Goal: Task Accomplishment & Management: Use online tool/utility

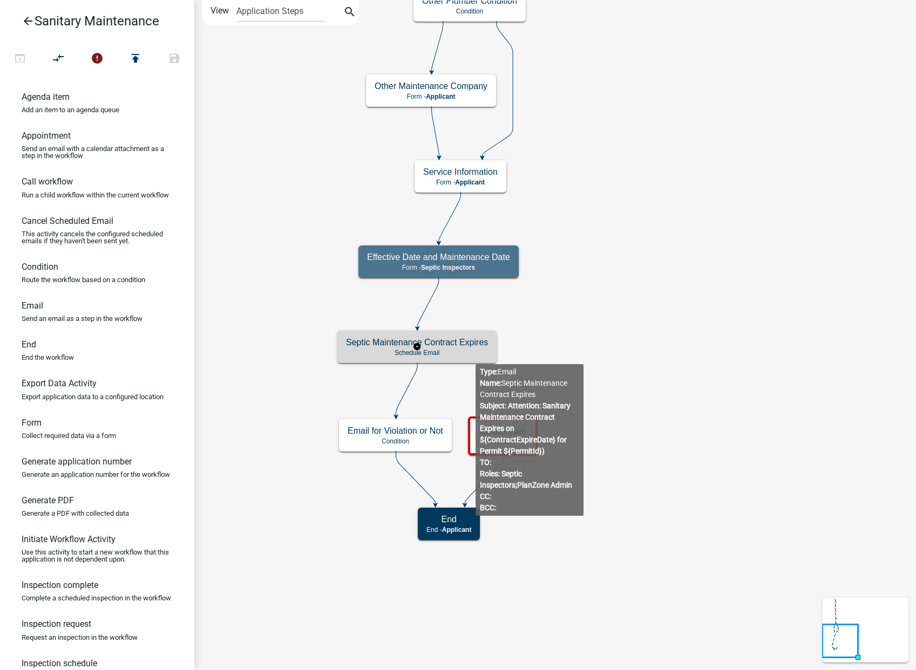
click at [457, 355] on p "Schedule Email" at bounding box center [417, 353] width 142 height 8
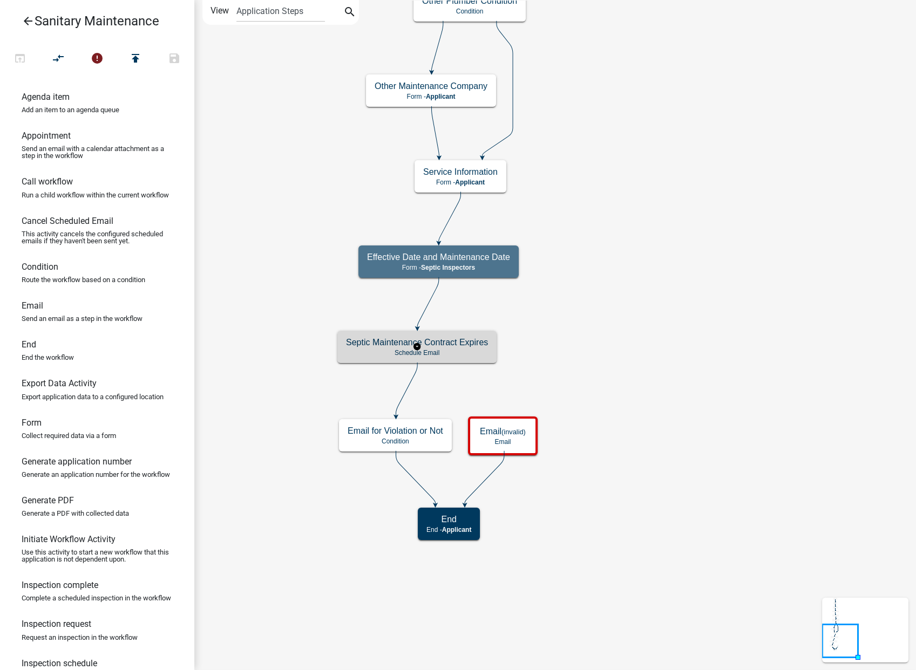
click at [457, 354] on p "Schedule Email" at bounding box center [417, 353] width 142 height 8
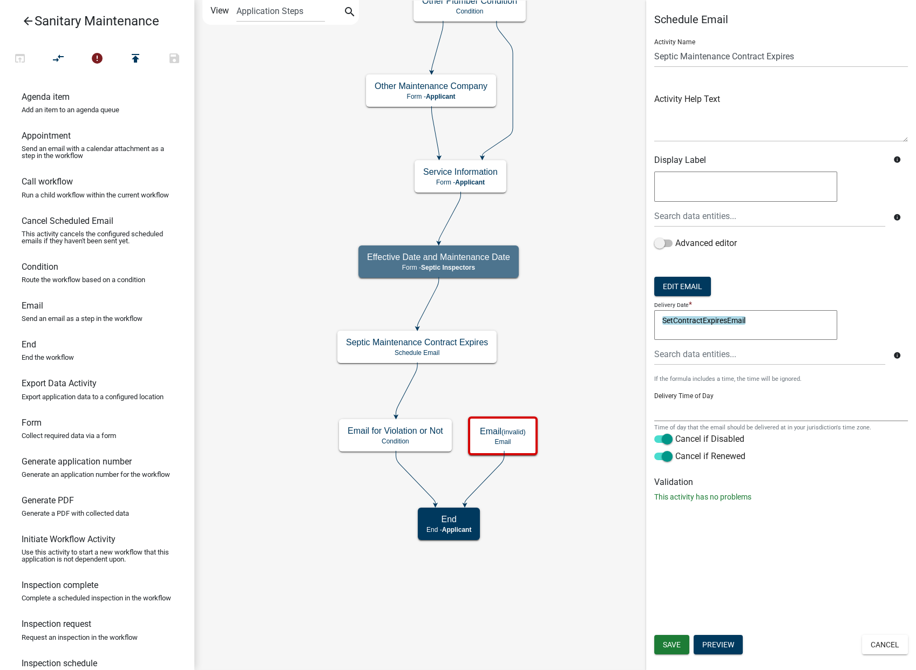
click at [684, 400] on select "12:00 AM 1:00 AM 2:00 AM 3:00 AM 4:00 AM 5:00 AM 6:00 AM 7:00 AM 8:00 AM 9:00 A…" at bounding box center [781, 410] width 254 height 22
select select "9: 9:00 AM"
click at [654, 399] on select "12:00 AM 1:00 AM 2:00 AM 3:00 AM 4:00 AM 5:00 AM 6:00 AM 7:00 AM 8:00 AM 9:00 A…" at bounding box center [781, 410] width 254 height 22
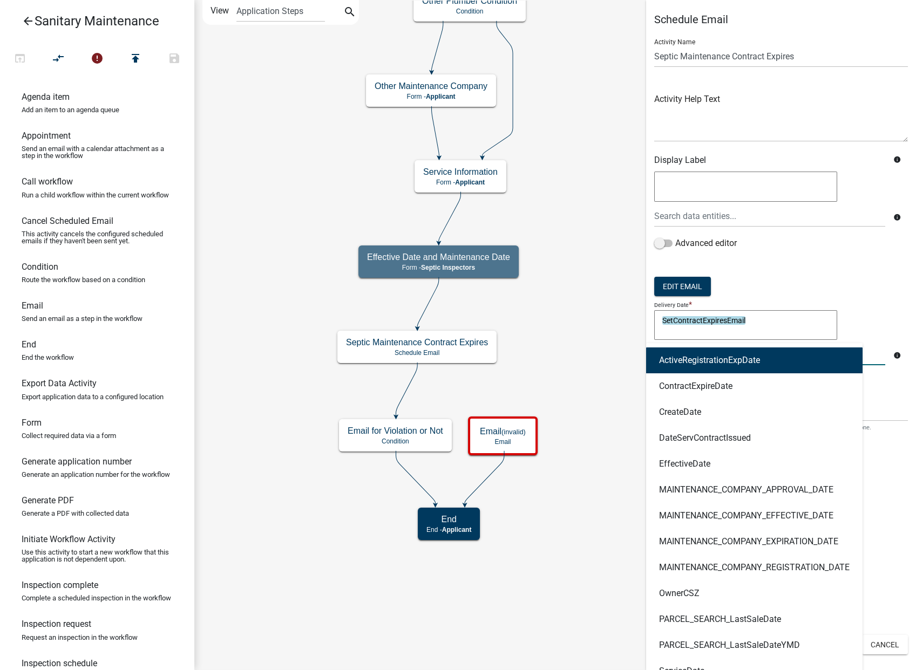
click at [751, 358] on div "ActiveRegistrationExpDate ContractExpireDate CreateDate DateServContractIssued …" at bounding box center [769, 354] width 247 height 22
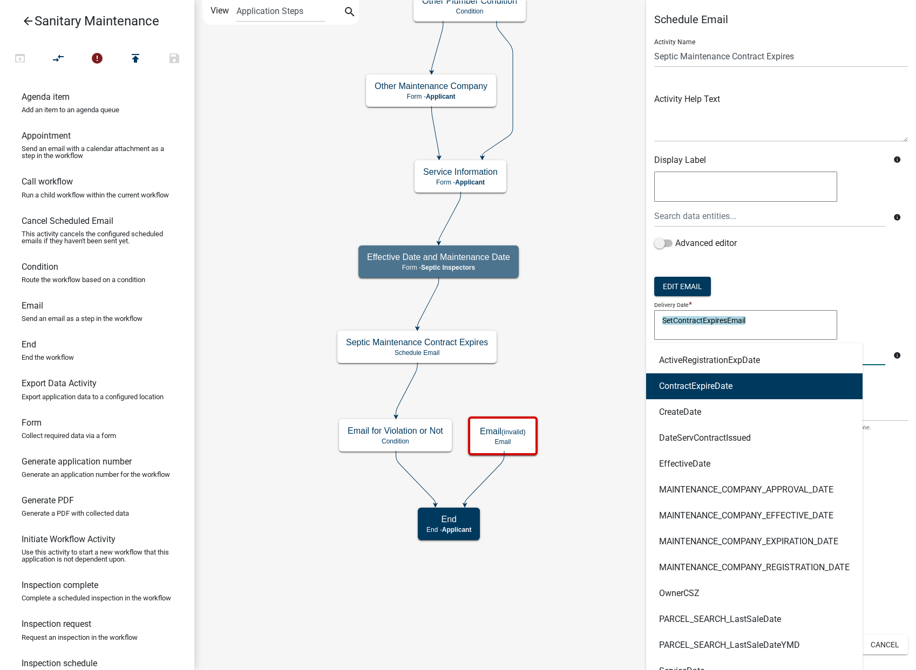
click at [722, 387] on ngb-highlight "ContractExpireDate" at bounding box center [695, 386] width 73 height 9
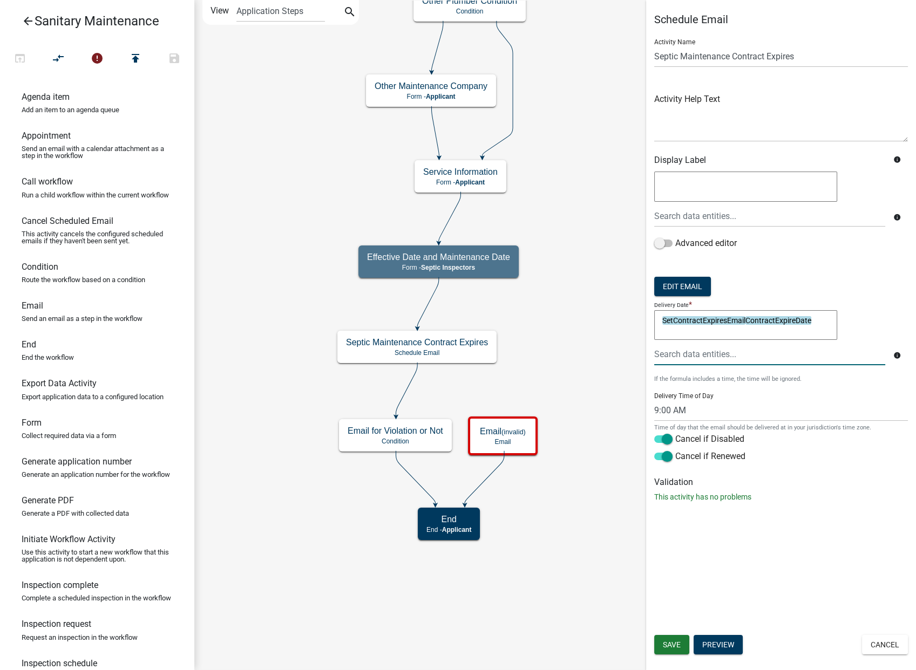
click at [686, 358] on div at bounding box center [769, 354] width 247 height 22
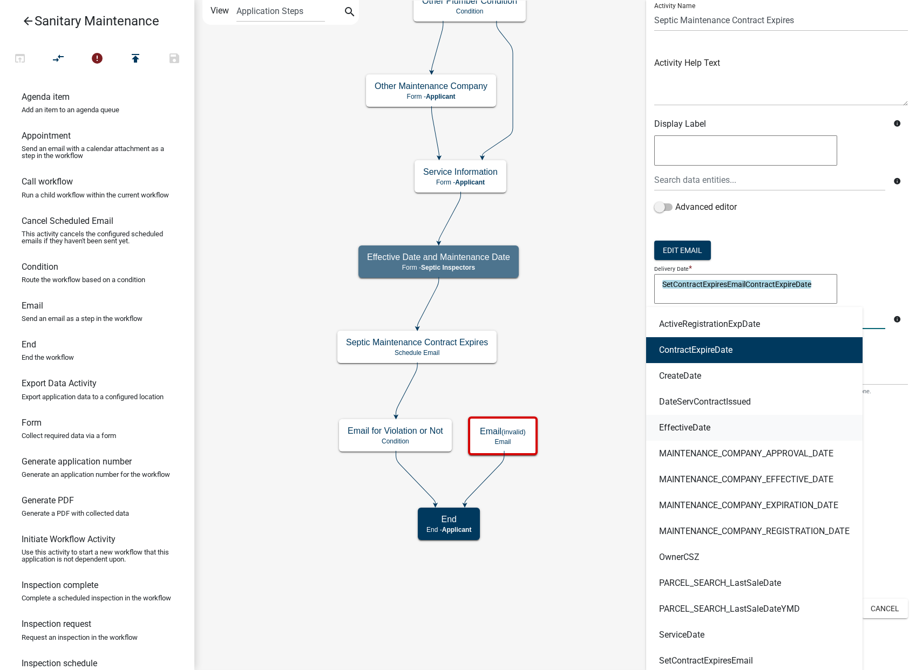
scroll to position [70, 0]
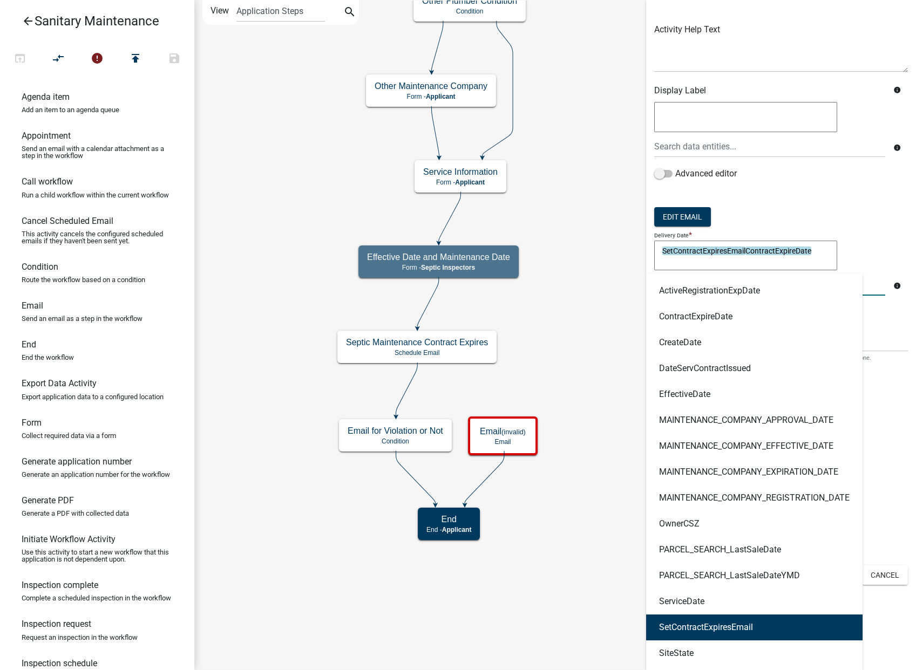
click at [722, 632] on button "SetContractExpiresEmail" at bounding box center [754, 628] width 216 height 26
type textarea "SetContractExpiresEmailContractExpireDateSetContractExpiresEmail"
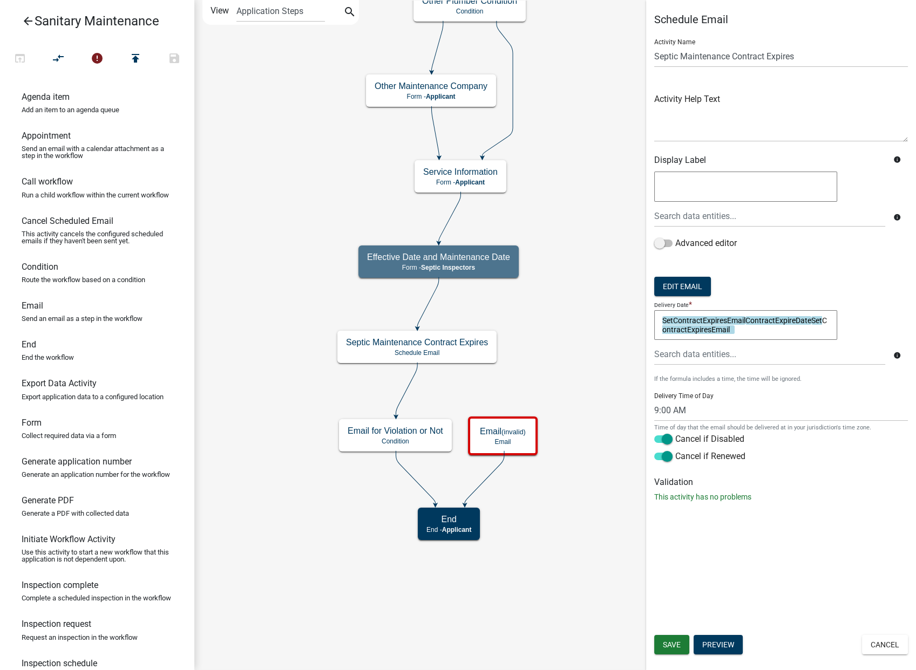
drag, startPoint x: 680, startPoint y: 335, endPoint x: 643, endPoint y: 310, distance: 44.0
click at [643, 310] on main "Start Start - Applicant Owner and Property Information Form - Applicant Parcel …" at bounding box center [554, 335] width 721 height 670
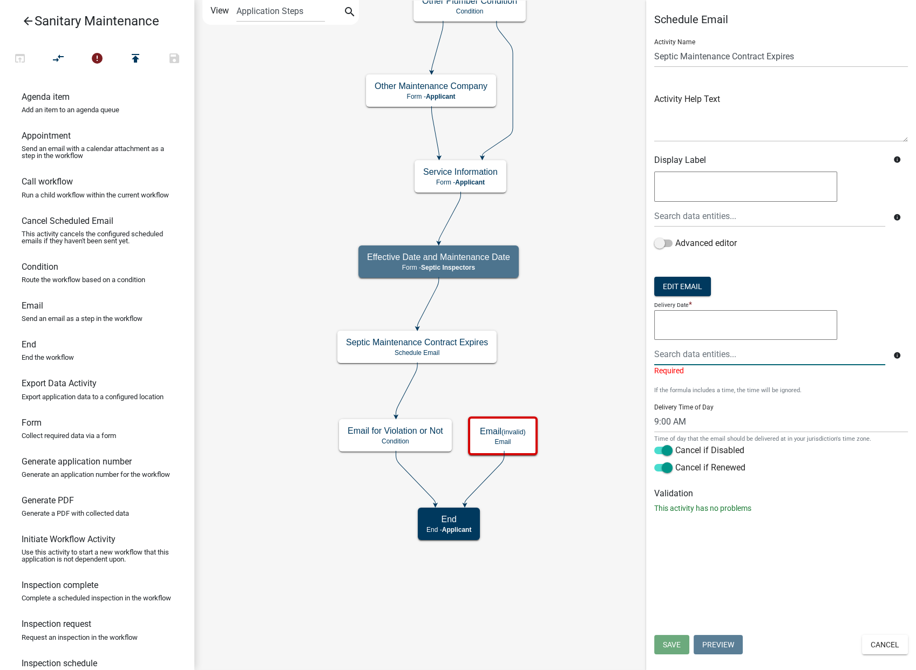
click at [713, 356] on div at bounding box center [769, 354] width 247 height 22
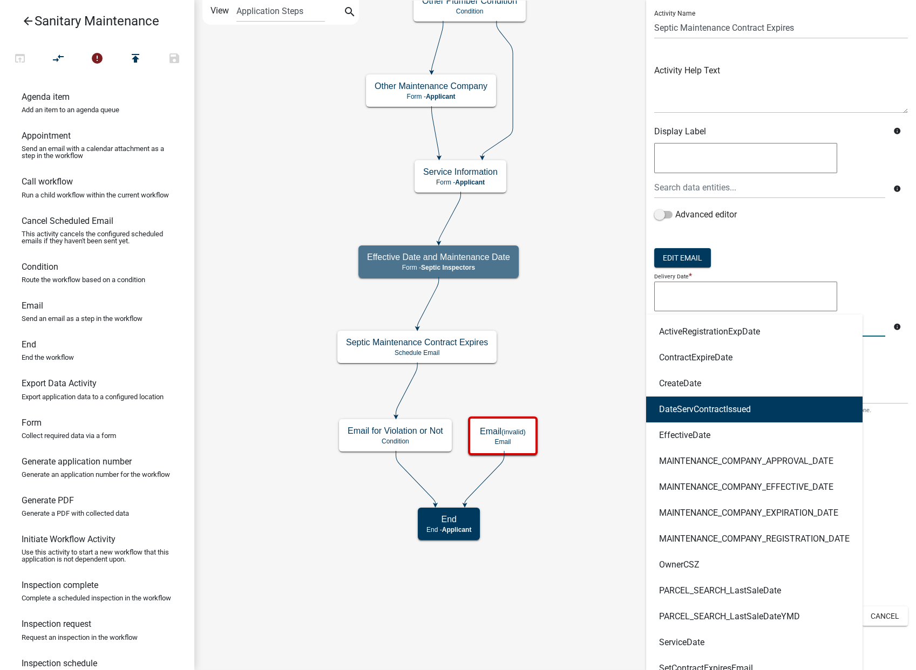
scroll to position [70, 0]
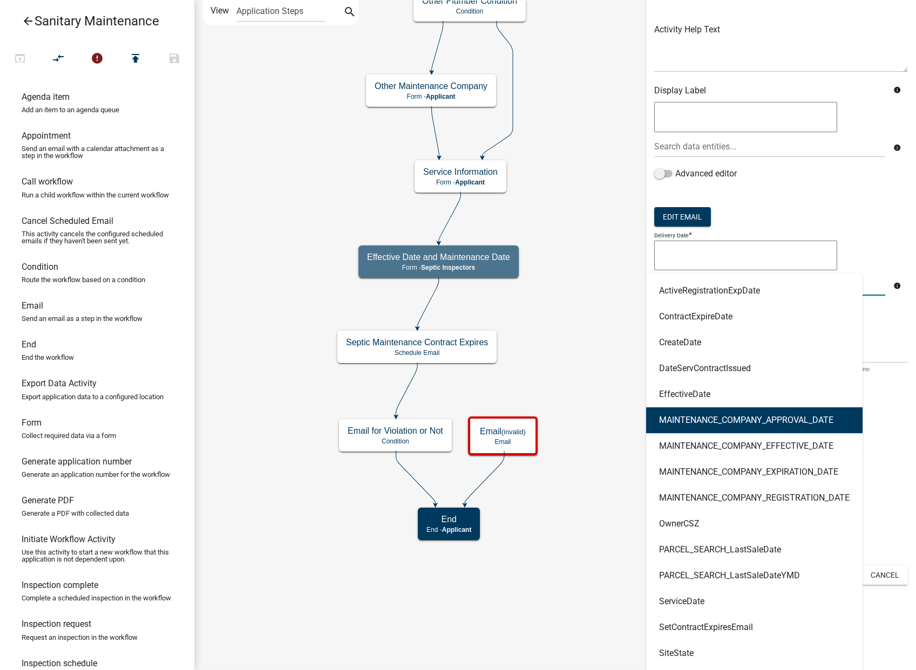
click at [554, 407] on icon "Start Start - Applicant Owner and Property Information Form - Applicant Parcel …" at bounding box center [555, 335] width 720 height 669
click at [561, 385] on icon "Start Start - Applicant Owner and Property Information Form - Applicant Parcel …" at bounding box center [555, 335] width 720 height 669
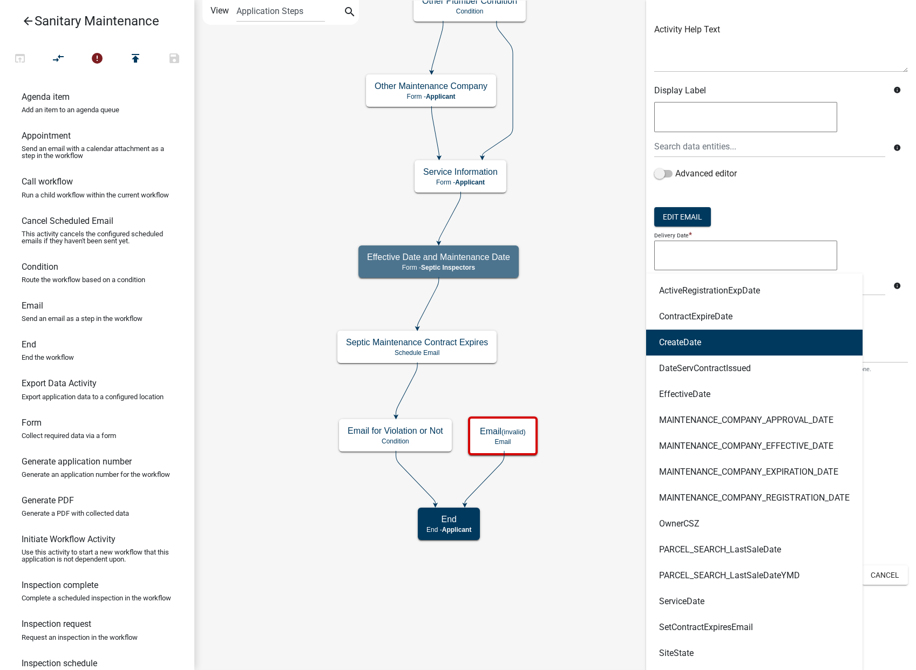
click at [885, 324] on small "If the formula includes a time, the time will be ignored." at bounding box center [781, 321] width 254 height 9
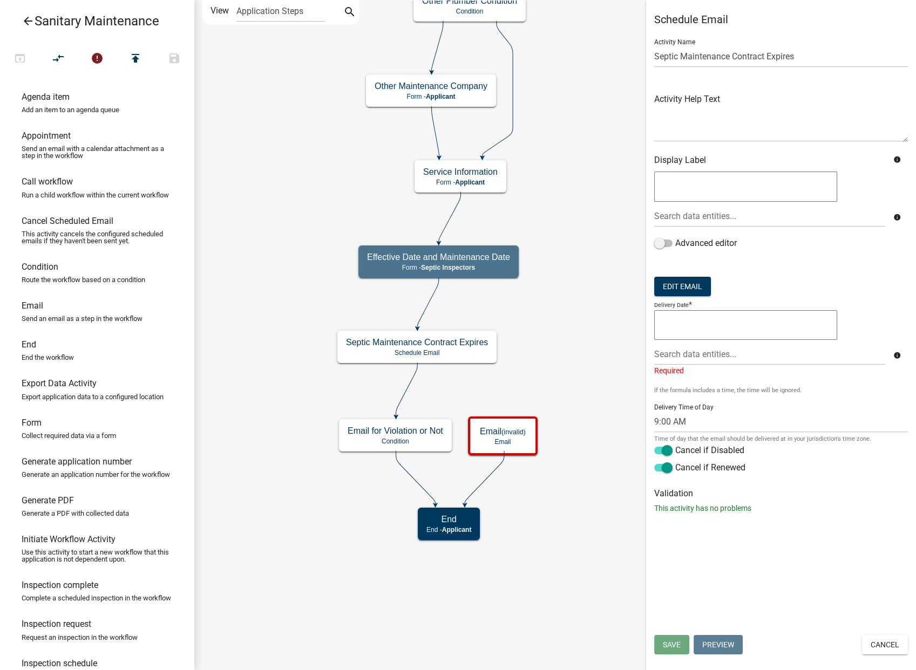
click at [689, 322] on textarea at bounding box center [745, 325] width 183 height 30
click at [695, 356] on div at bounding box center [769, 354] width 247 height 22
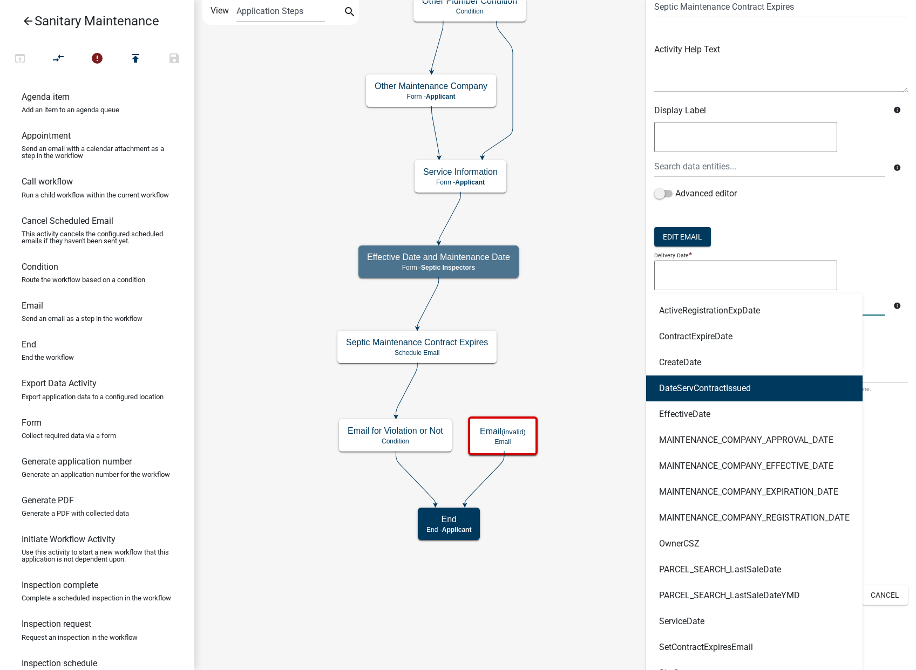
scroll to position [70, 0]
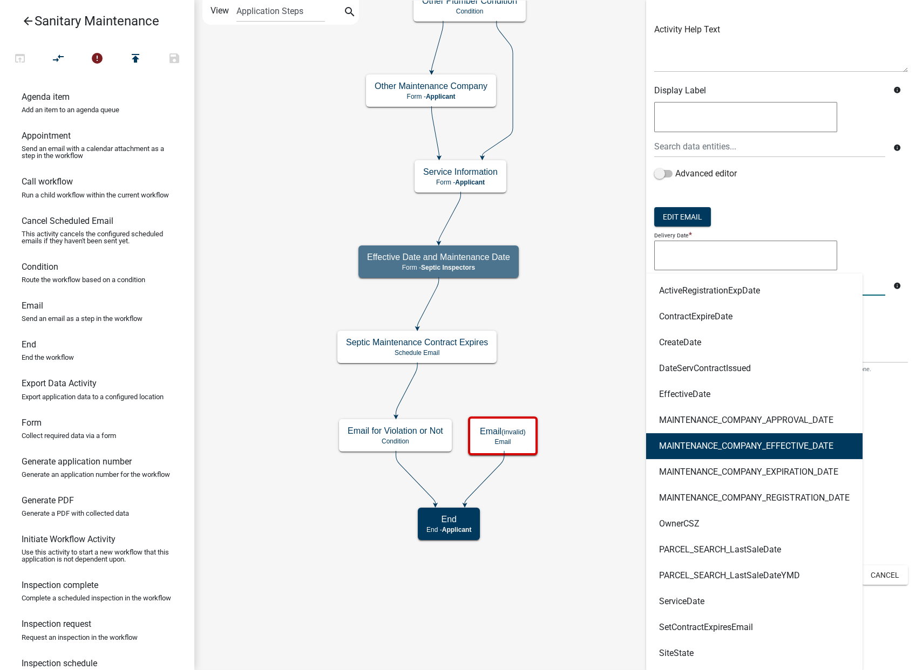
click at [885, 456] on div "Schedule Email Activity Name Septic Maintenance Contract Expires Activity Help …" at bounding box center [781, 265] width 270 height 670
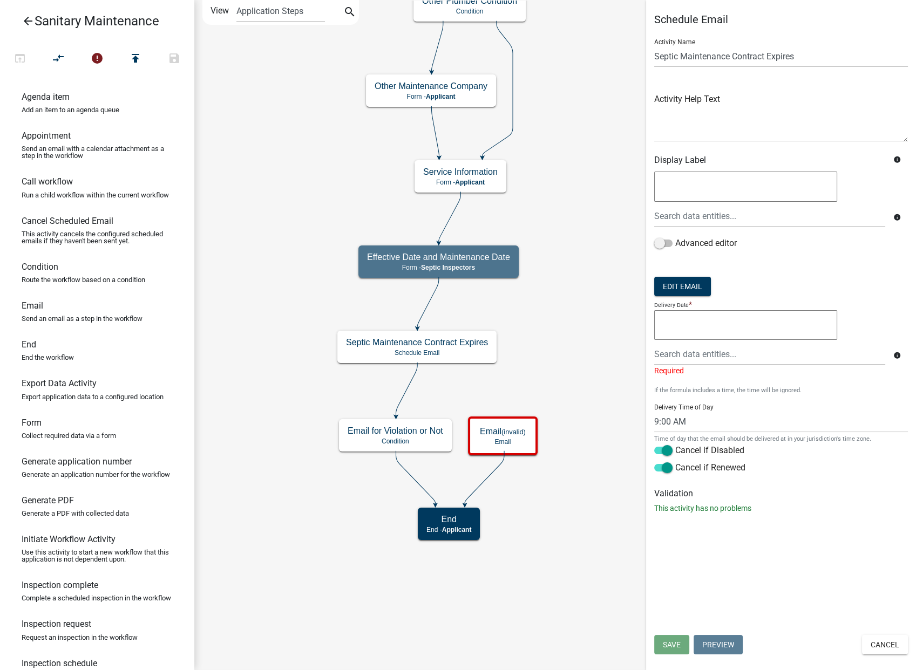
scroll to position [0, 0]
click at [876, 644] on button "Cancel" at bounding box center [885, 644] width 46 height 19
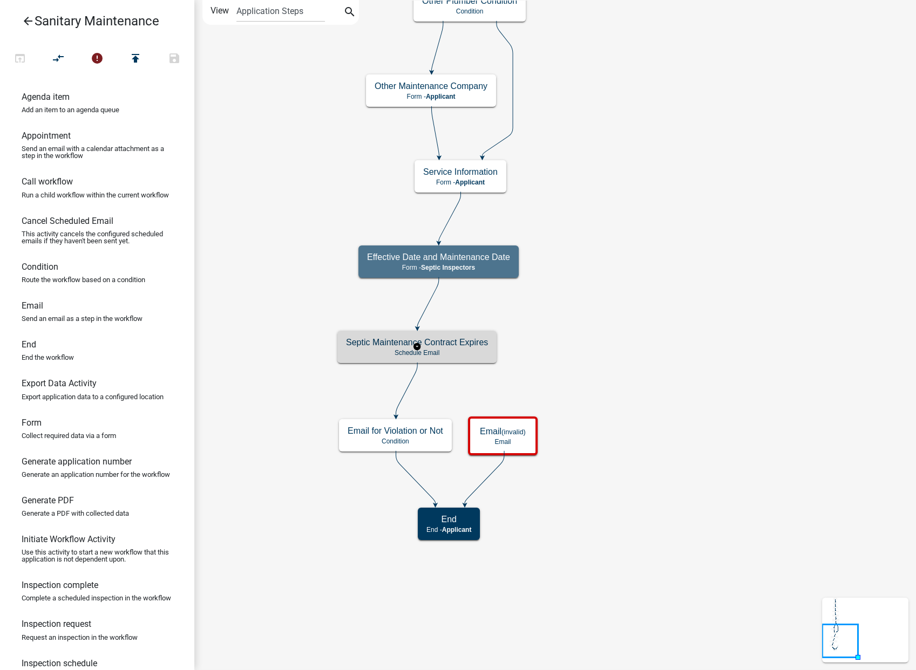
click at [467, 358] on div "Septic Maintenance Contract Expires Schedule Email" at bounding box center [416, 347] width 159 height 32
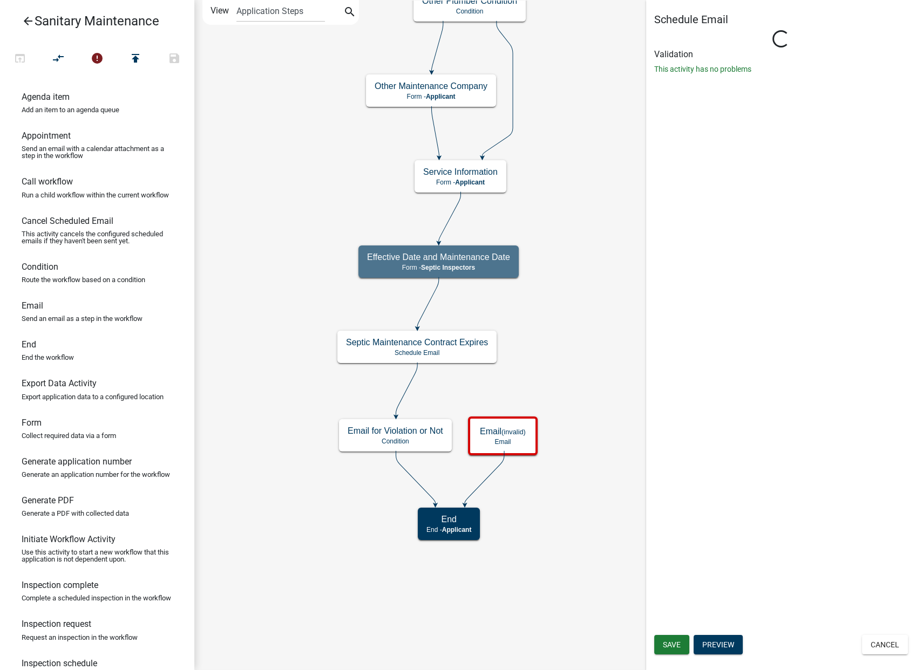
select select
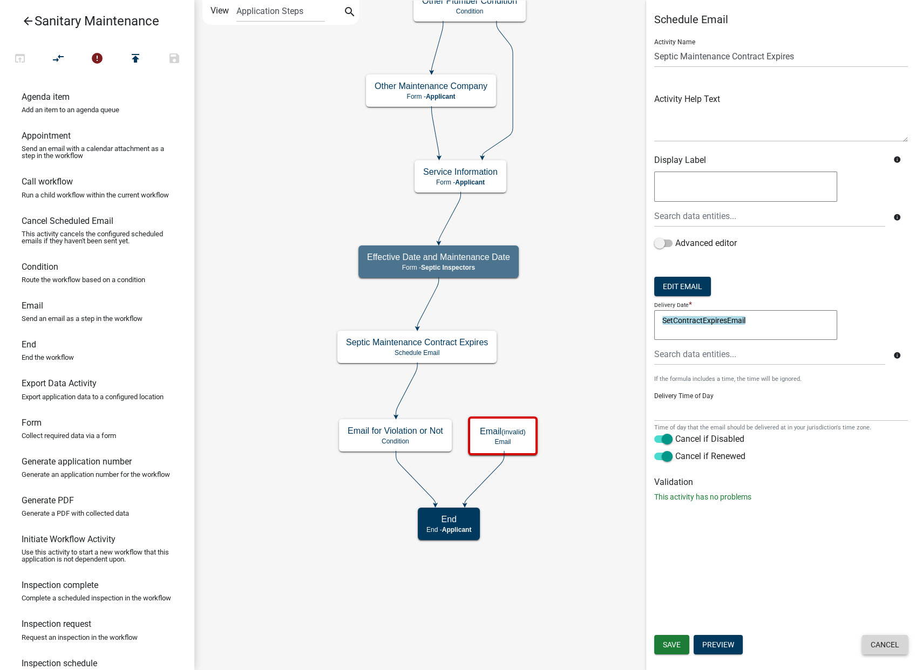
drag, startPoint x: 881, startPoint y: 644, endPoint x: 880, endPoint y: 627, distance: 17.3
click at [881, 643] on button "Cancel" at bounding box center [885, 644] width 46 height 19
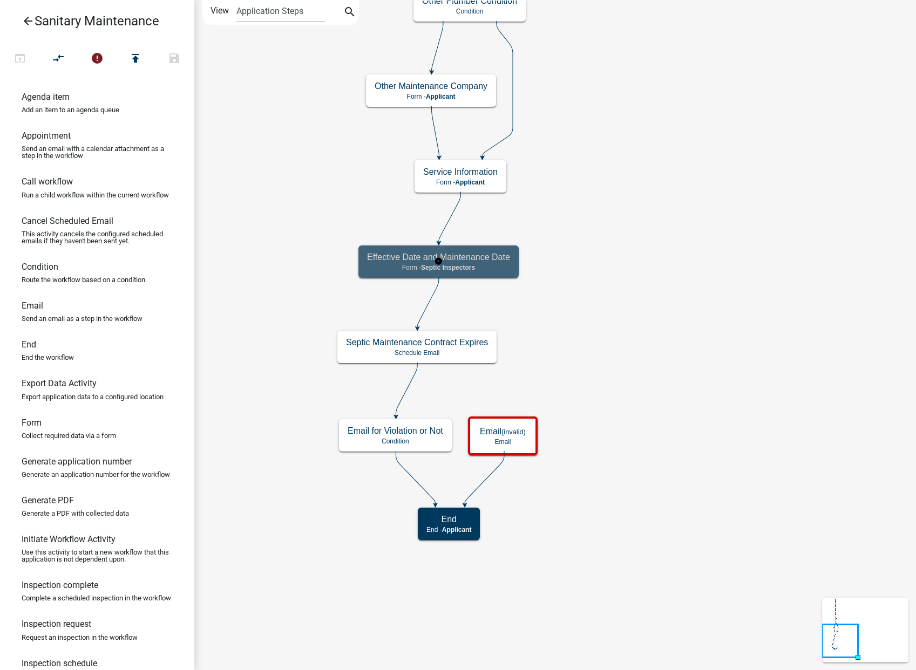
click at [462, 266] on span "Septic Inspectors" at bounding box center [448, 268] width 54 height 8
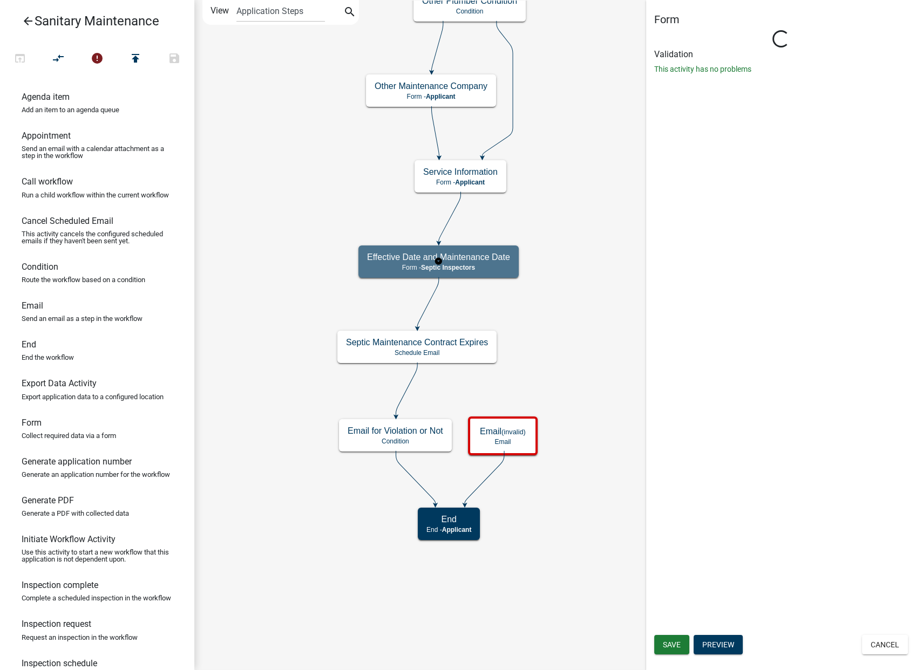
select select "6EB0E124-3044-413B-945F-531B1350306E"
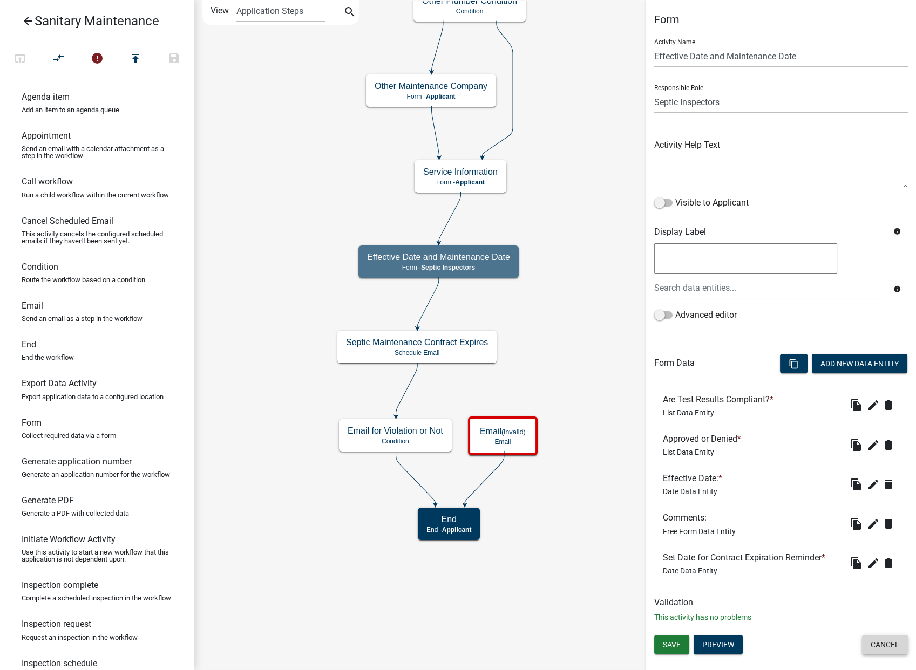
click at [885, 640] on button "Cancel" at bounding box center [885, 644] width 46 height 19
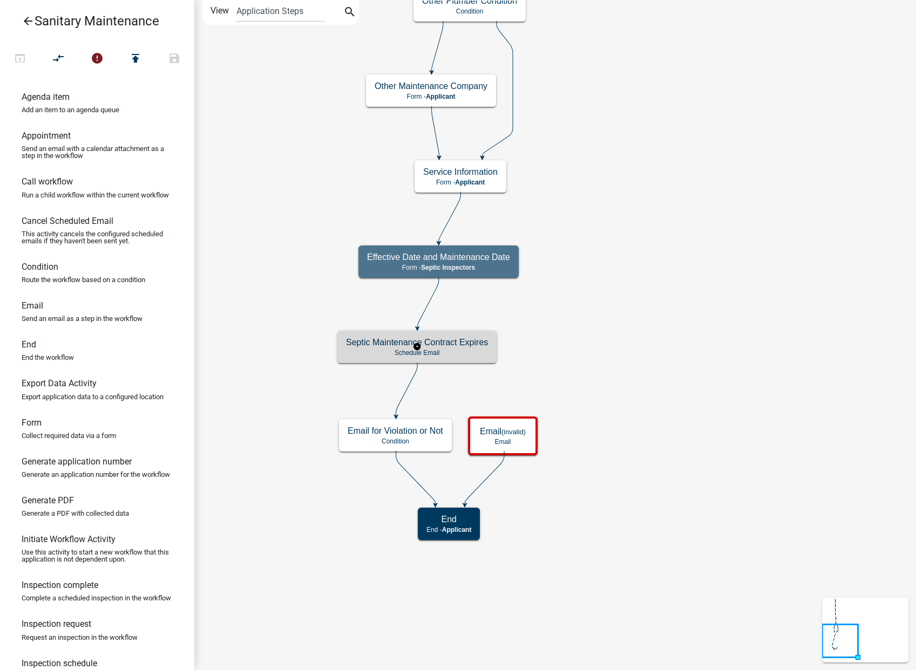
click at [454, 351] on p "Schedule Email" at bounding box center [417, 353] width 142 height 8
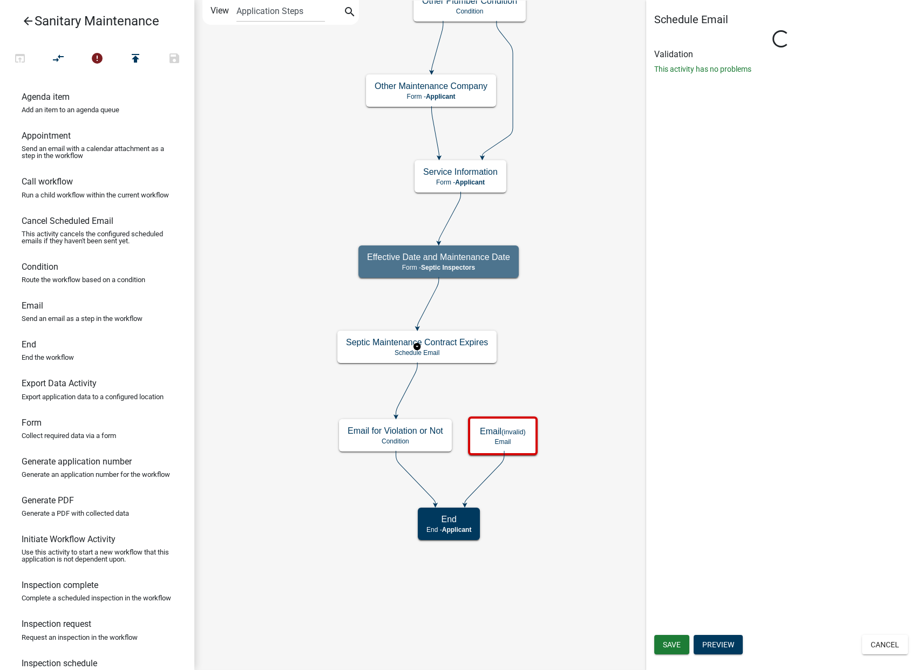
select select
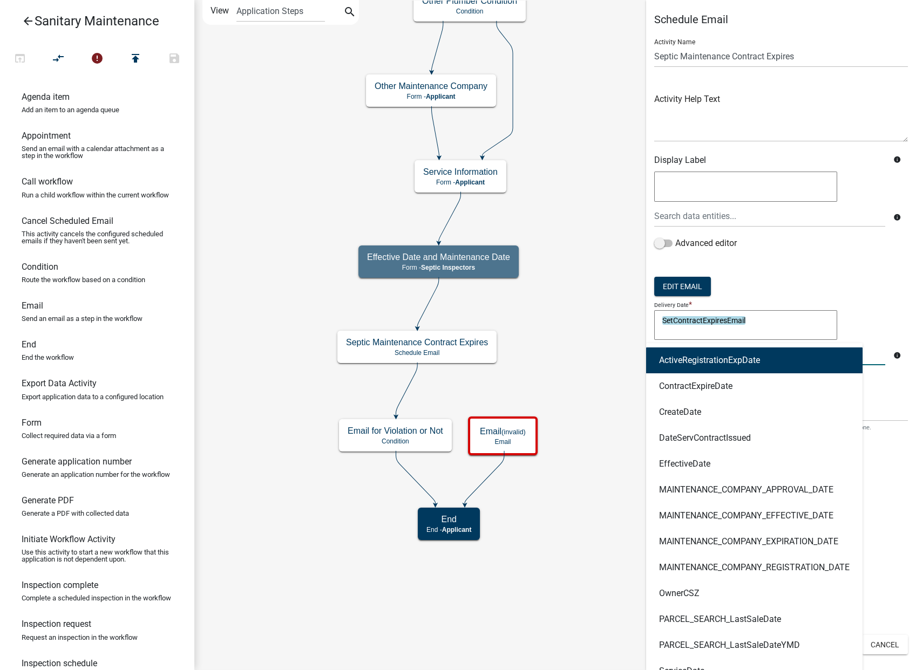
click at [686, 358] on div "ActiveRegistrationExpDate ContractExpireDate CreateDate DateServContractIssued …" at bounding box center [769, 354] width 247 height 22
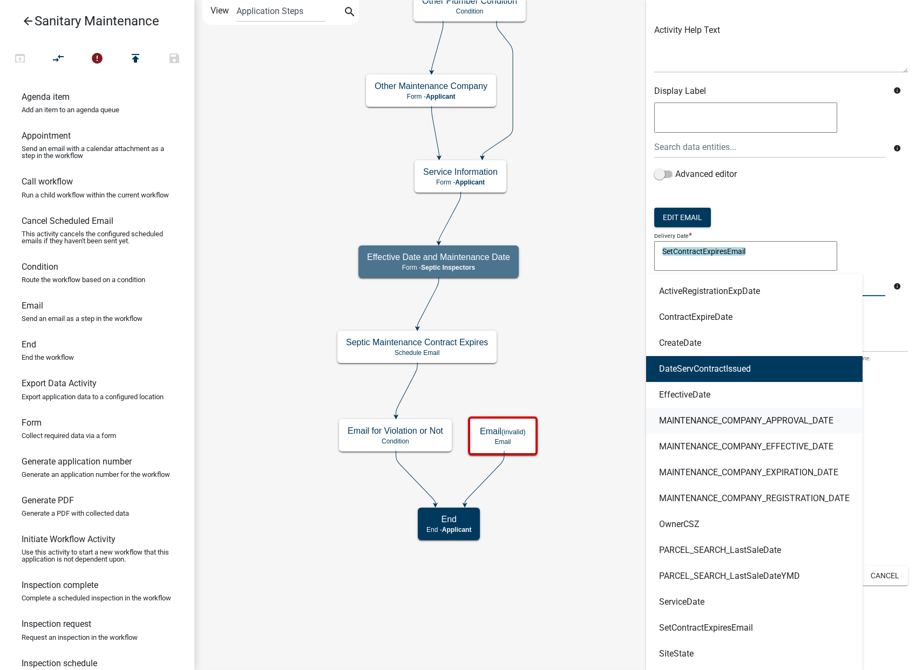
scroll to position [70, 0]
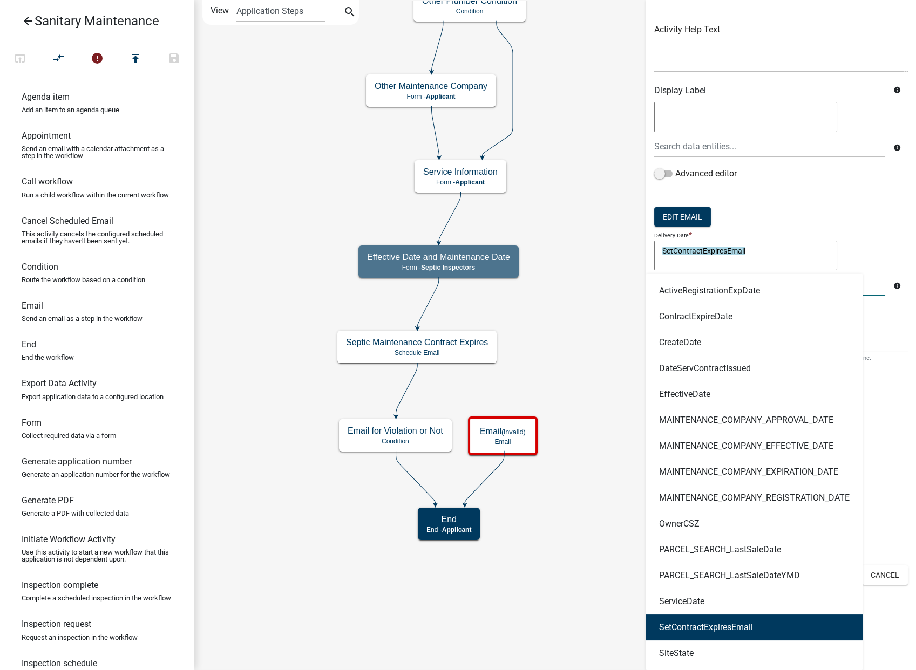
click at [746, 623] on ngb-highlight "SetContractExpiresEmail" at bounding box center [706, 627] width 94 height 9
type textarea "SetContractExpiresEmailSetContractExpiresEmail"
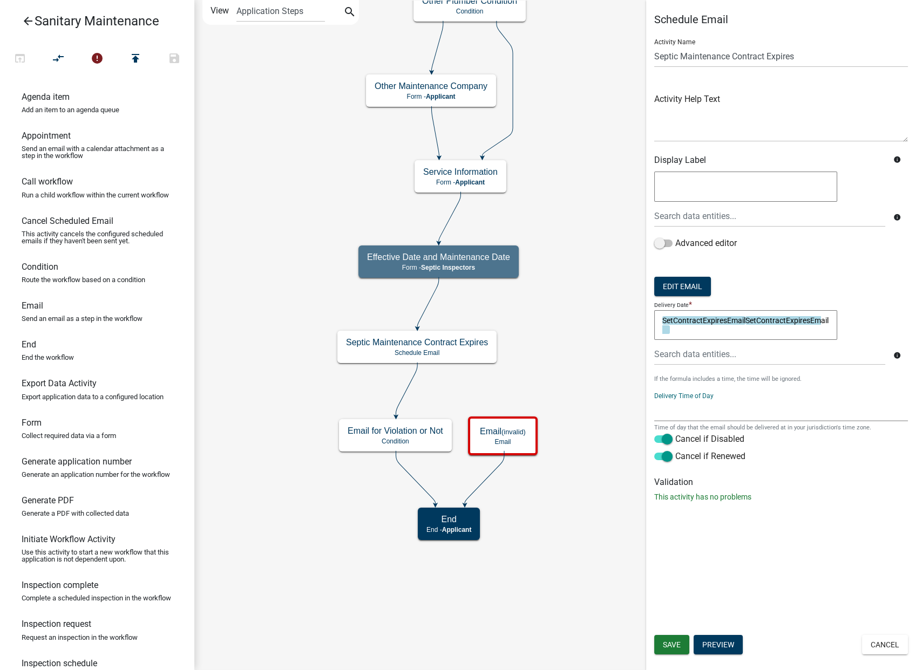
click at [683, 409] on select "12:00 AM 1:00 AM 2:00 AM 3:00 AM 4:00 AM 5:00 AM 6:00 AM 7:00 AM 8:00 AM 9:00 A…" at bounding box center [781, 410] width 254 height 22
select select "9: 9:00 AM"
click at [654, 399] on select "12:00 AM 1:00 AM 2:00 AM 3:00 AM 4:00 AM 5:00 AM 6:00 AM 7:00 AM 8:00 AM 9:00 A…" at bounding box center [781, 410] width 254 height 22
click at [670, 638] on button "Save" at bounding box center [671, 644] width 35 height 19
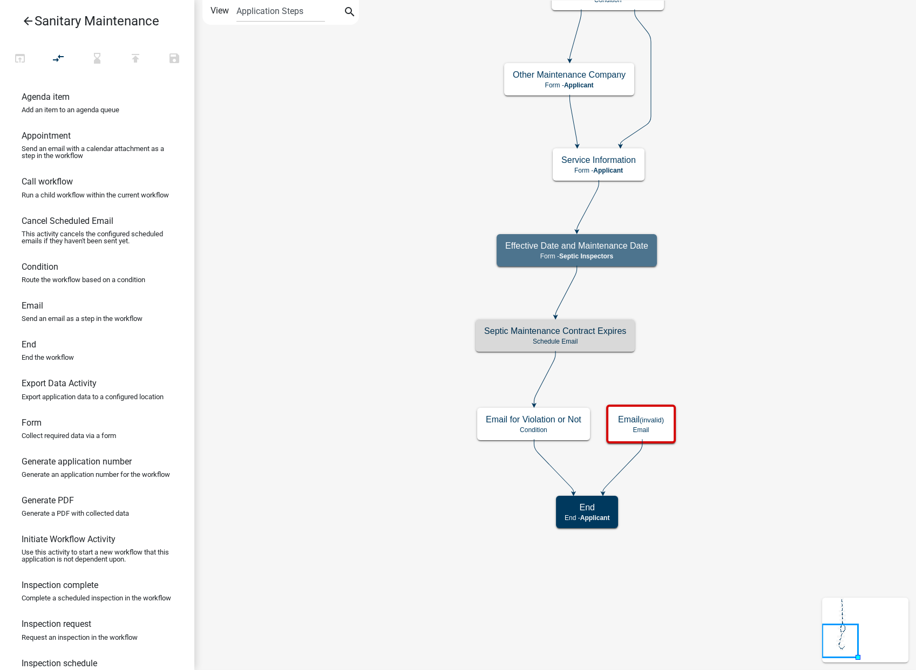
drag, startPoint x: 781, startPoint y: 298, endPoint x: 731, endPoint y: 377, distance: 93.2
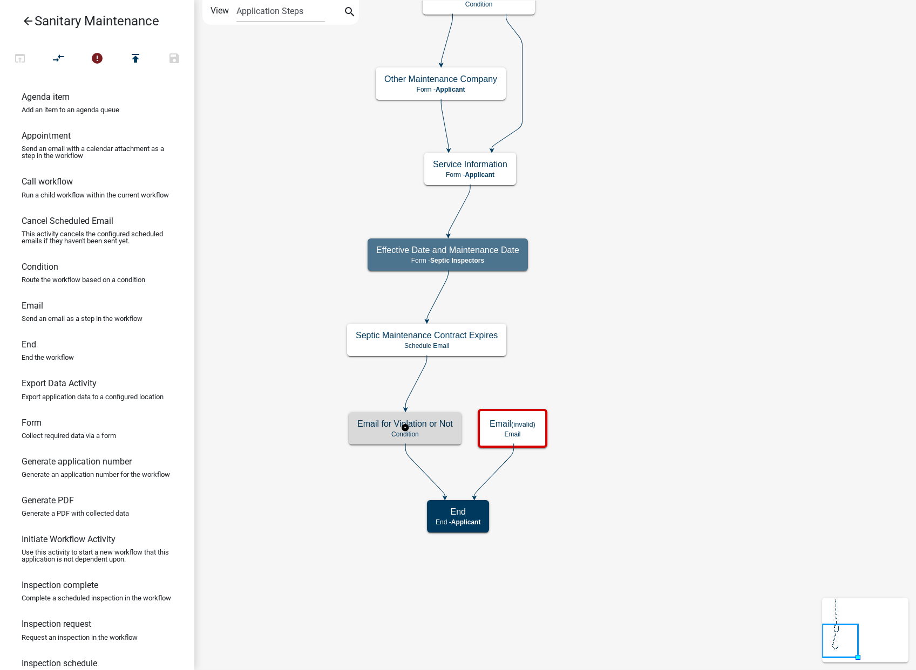
click at [442, 433] on p "Condition" at bounding box center [404, 435] width 95 height 8
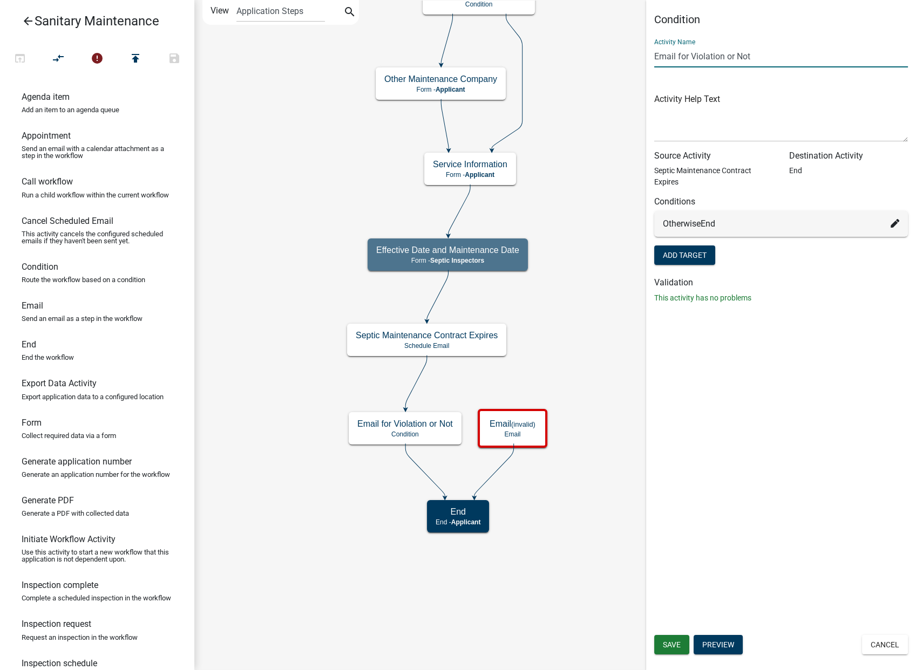
click at [756, 53] on input "Email for Violation or Not" at bounding box center [781, 56] width 254 height 22
click at [687, 55] on input "Email for Violation" at bounding box center [781, 56] width 254 height 22
type input "Email Violation Y or N"
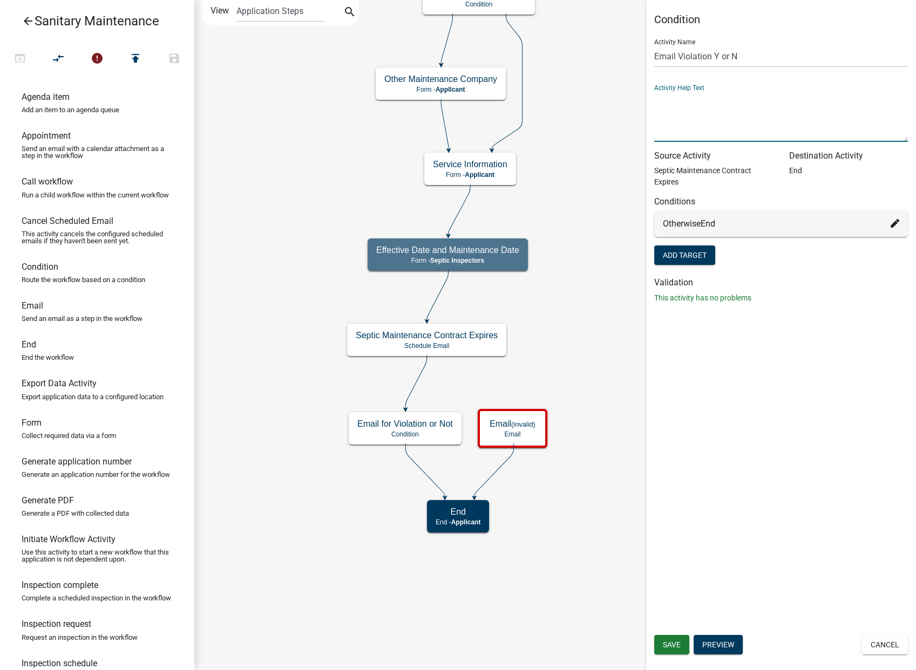
click at [671, 133] on textarea at bounding box center [781, 116] width 254 height 51
type textarea "W"
type textarea "Is there a violation needing addressed or are all maintenance items compliant."
click at [686, 256] on button "Add Target" at bounding box center [684, 254] width 61 height 19
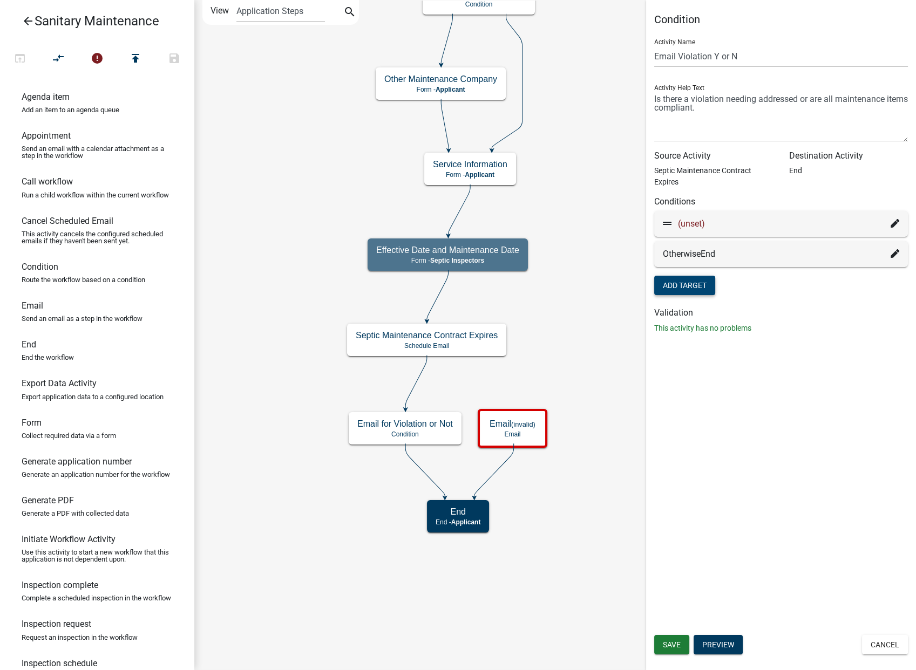
click at [893, 220] on icon at bounding box center [894, 223] width 9 height 9
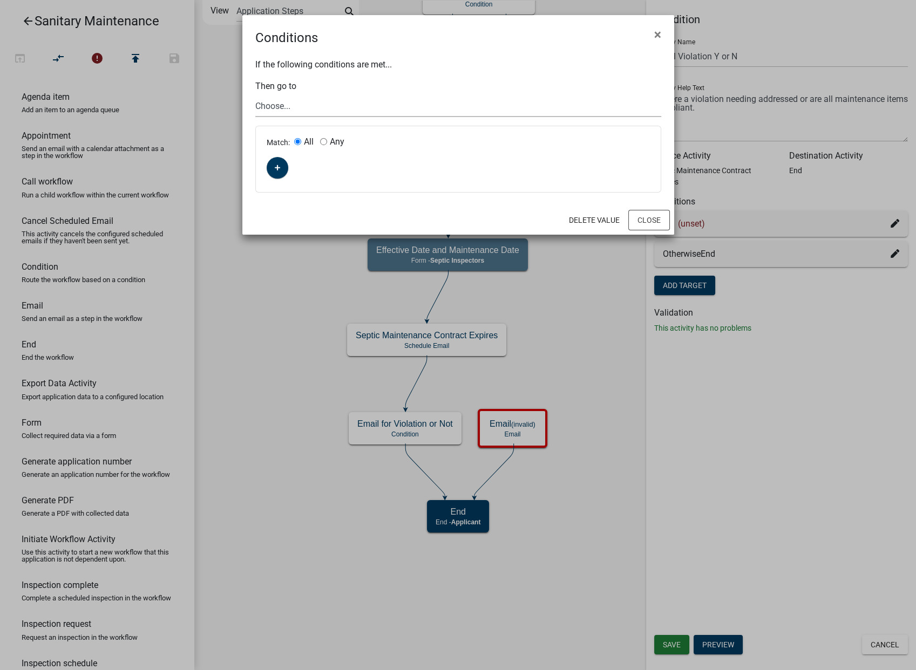
click at [269, 104] on select "Choose... Start Owner and Property Information Parcel search Require User Maint…" at bounding box center [458, 106] width 406 height 22
select select "12: dbb6d91d-973b-4c75-927b-3220bd8797b6"
click at [255, 95] on select "Choose... Start Owner and Property Information Parcel search Require User Maint…" at bounding box center [458, 106] width 406 height 22
click at [282, 167] on button "button" at bounding box center [278, 168] width 22 height 22
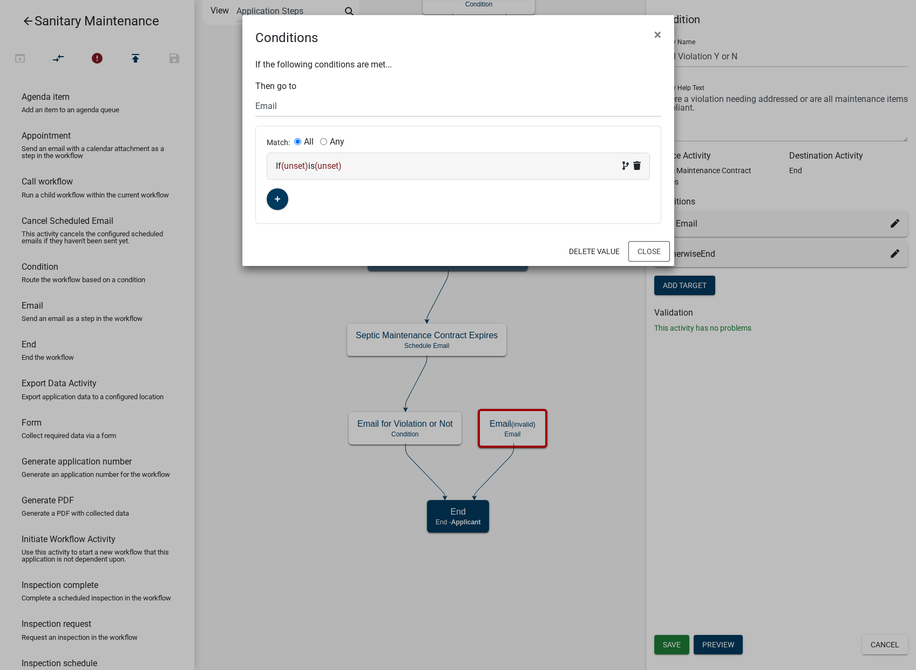
click at [297, 162] on span "(unset)" at bounding box center [294, 166] width 27 height 10
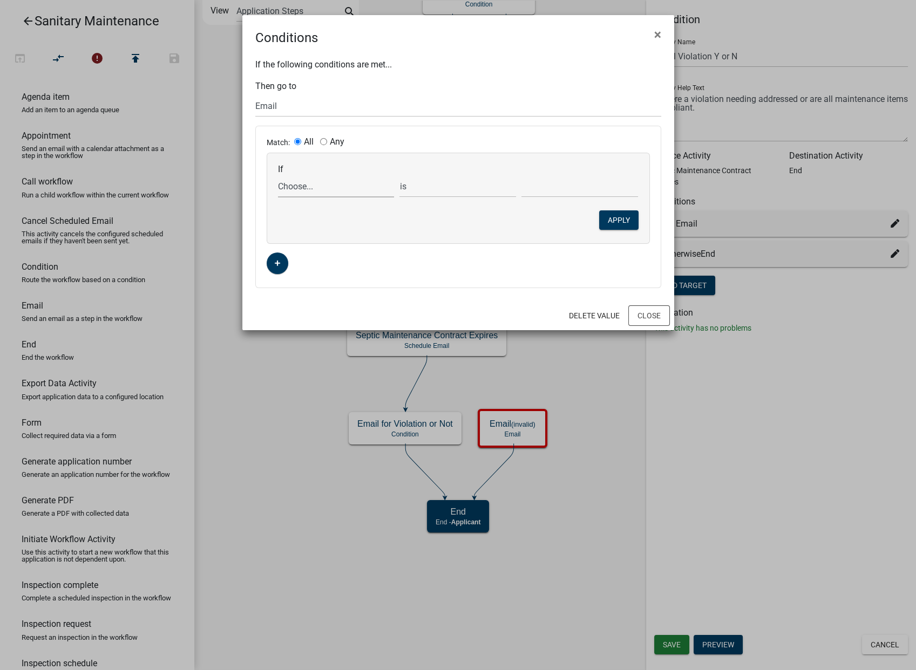
click at [296, 189] on select "Choose... ActiveRegistrationExpDate ALL_FEE_RECIPIENTS APPLICANT_CITY APPLICANT…" at bounding box center [336, 186] width 117 height 22
click at [591, 361] on ngb-modal-window "Conditions × If the following conditions are met... Then go to Choose... Start …" at bounding box center [458, 335] width 916 height 670
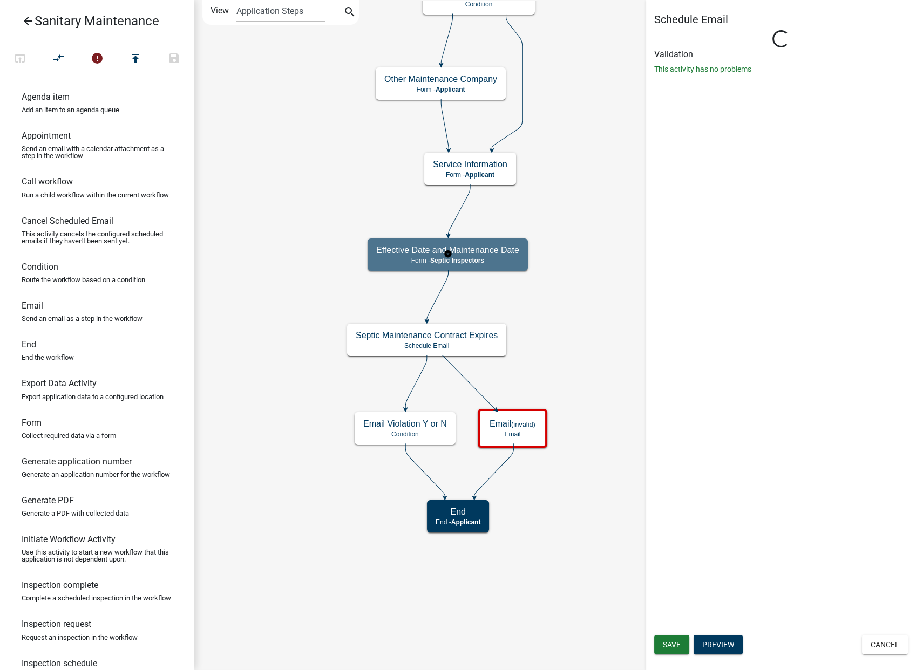
select select "9: 9:00 AM"
type input "Email for Violation or Not"
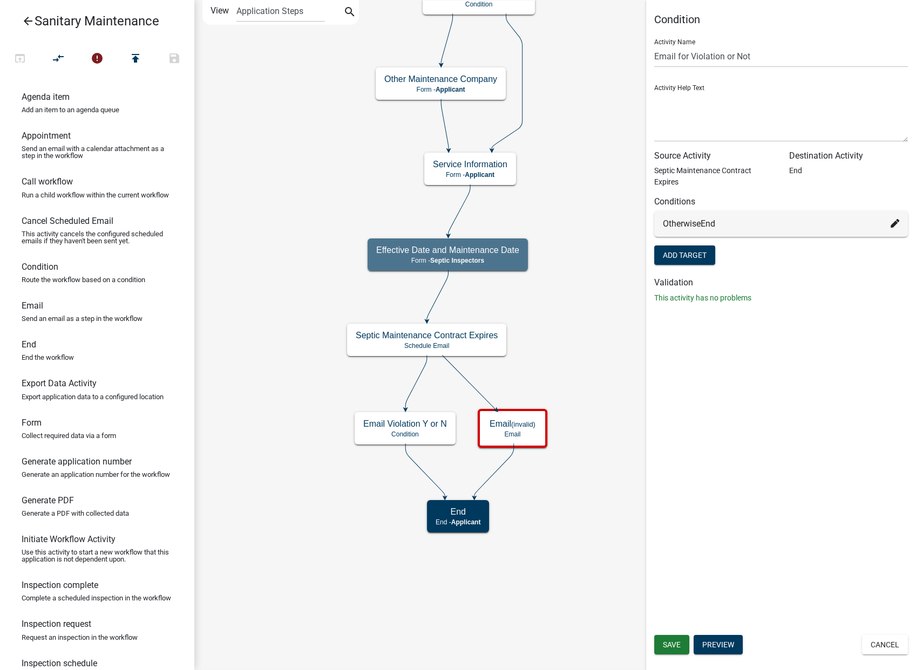
click at [472, 384] on g at bounding box center [470, 384] width 56 height 57
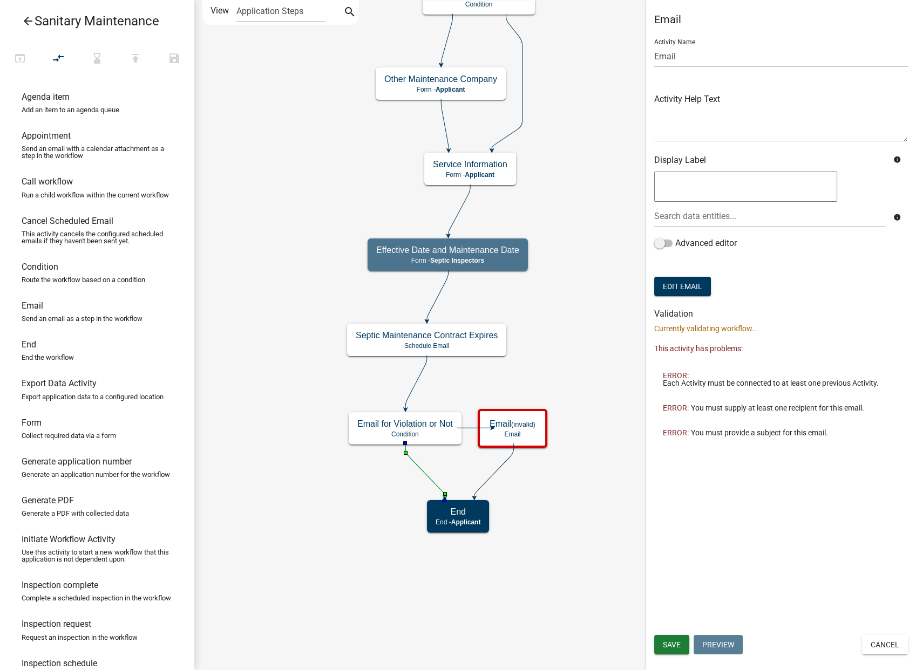
click at [427, 476] on icon at bounding box center [424, 470] width 39 height 53
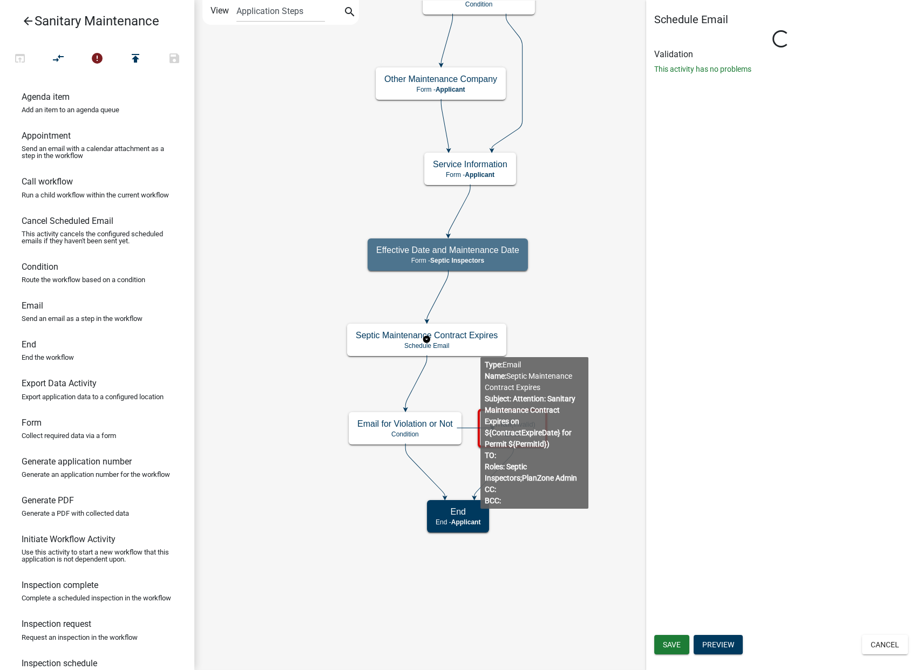
select select "9: 9:00 AM"
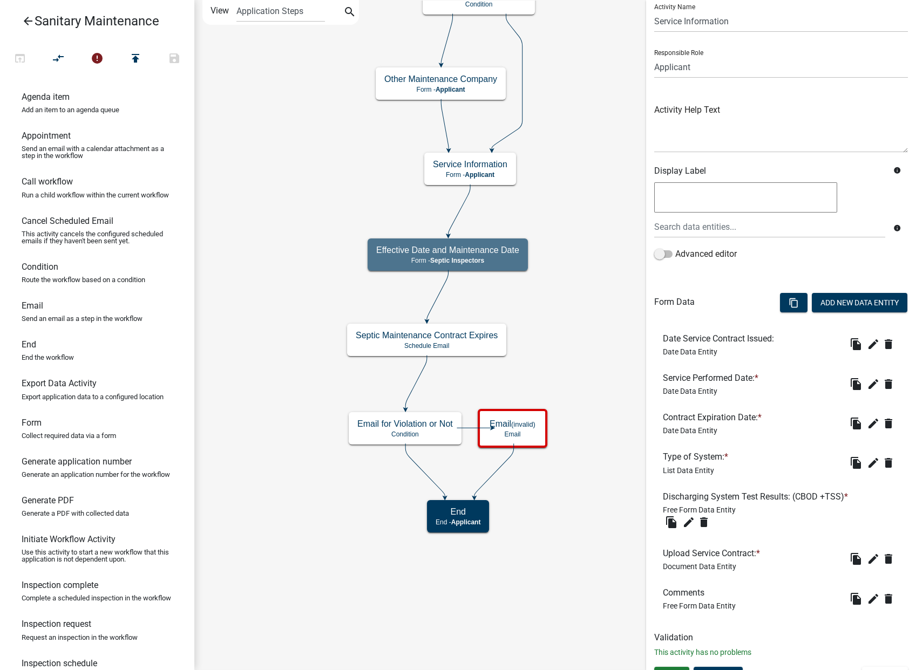
scroll to position [54, 0]
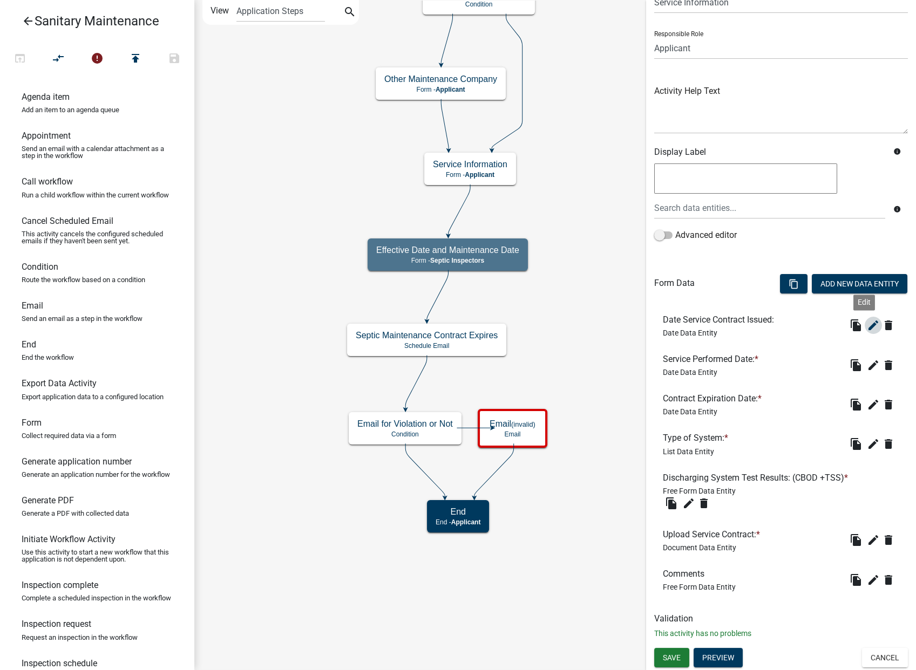
click at [867, 325] on icon "edit" at bounding box center [873, 325] width 13 height 13
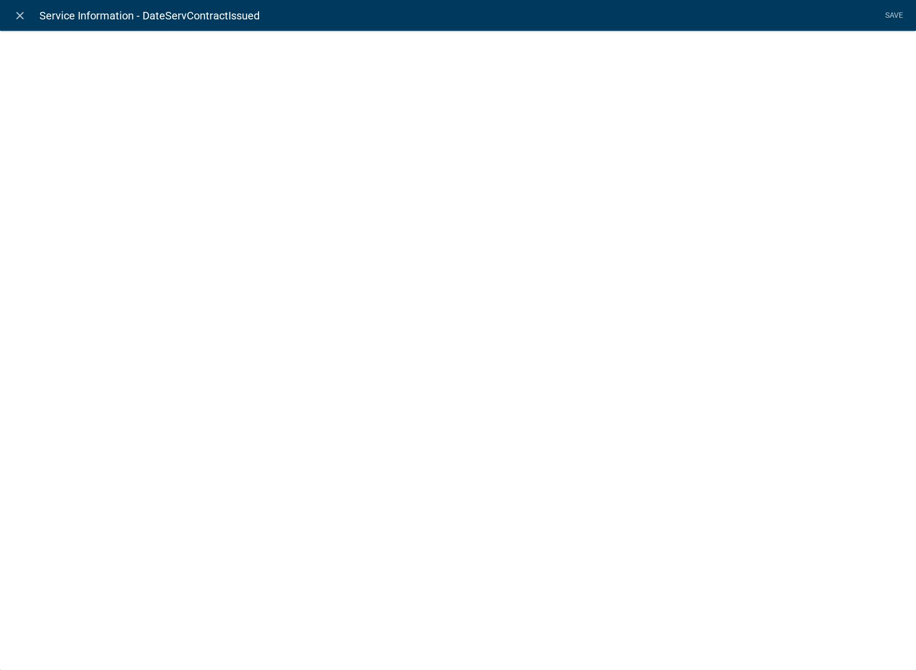
select select "date"
select select "2: Object"
select select "1: true"
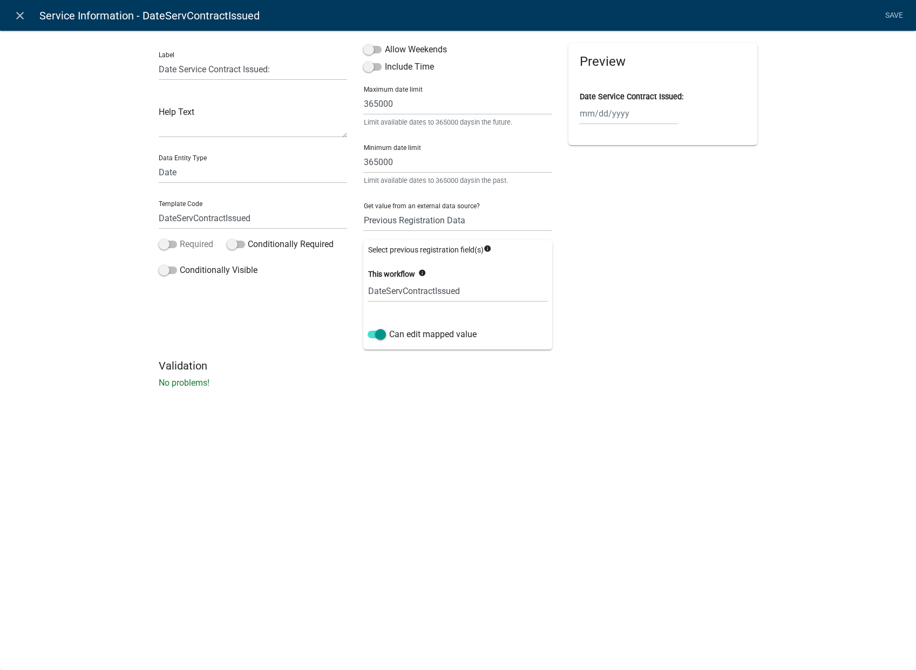
click at [169, 243] on span at bounding box center [168, 245] width 18 height 8
click at [180, 238] on input "Required" at bounding box center [180, 238] width 0 height 0
click at [173, 246] on span at bounding box center [168, 245] width 18 height 8
click at [180, 238] on input "Required" at bounding box center [180, 238] width 0 height 0
click at [229, 247] on span at bounding box center [236, 245] width 18 height 8
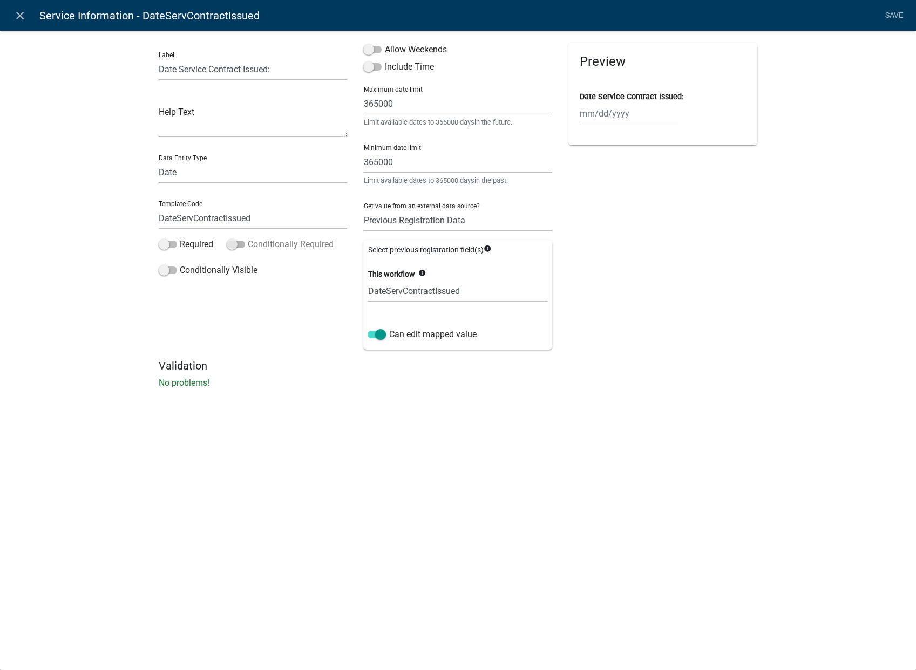
click at [248, 238] on input "Conditionally Required" at bounding box center [248, 238] width 0 height 0
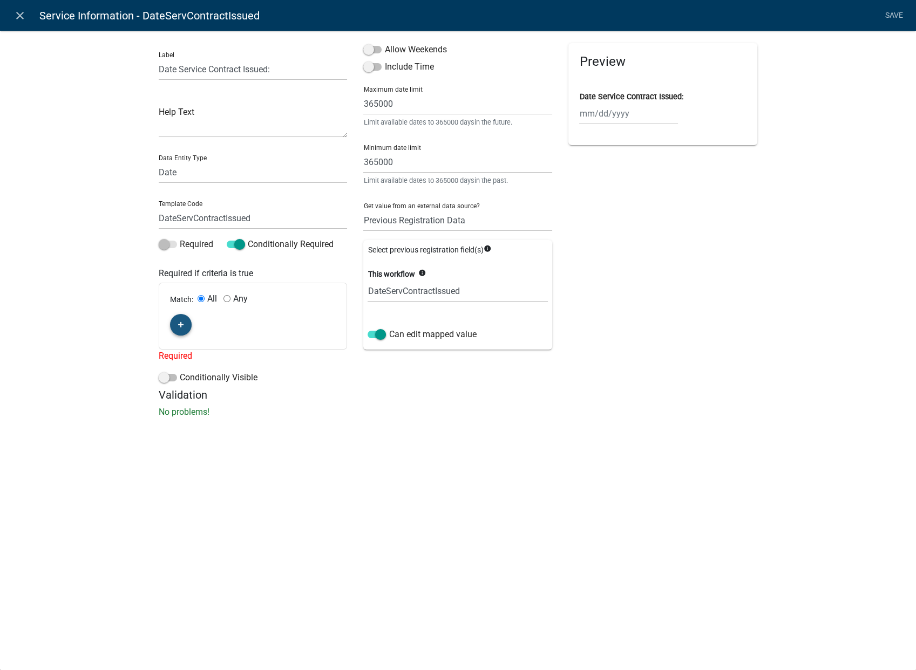
click at [181, 328] on icon "button" at bounding box center [181, 325] width 6 height 6
click at [201, 321] on span "(unset)" at bounding box center [198, 323] width 27 height 10
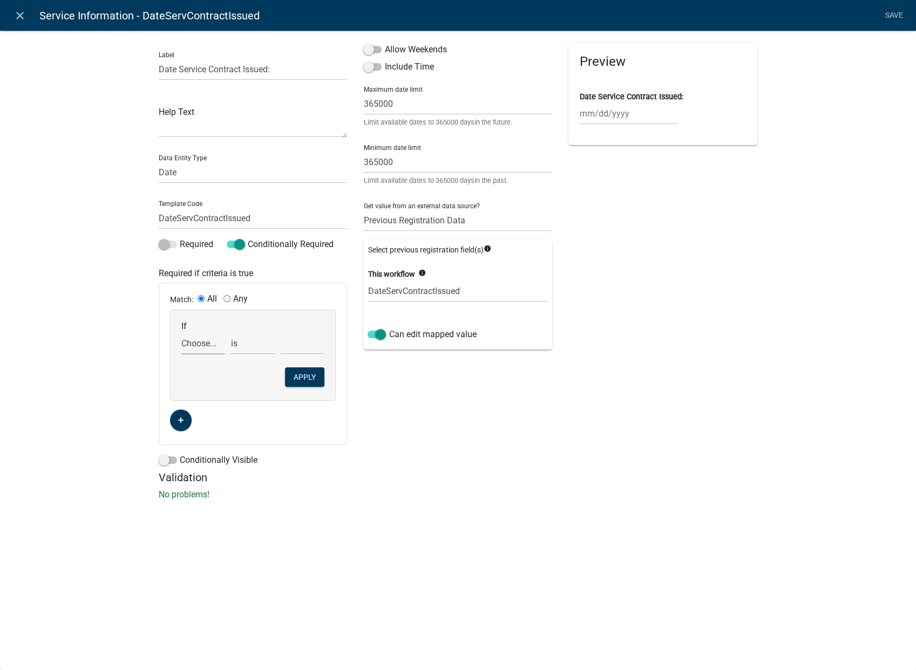
click at [205, 343] on select "Choose... ActiveRegistrationExpDate ALL_FEE_RECIPIENTS APPLICANT_CITY APPLICANT…" at bounding box center [203, 343] width 44 height 22
click at [244, 245] on span at bounding box center [236, 245] width 18 height 8
click at [248, 238] on input "Conditionally Required" at bounding box center [248, 238] width 0 height 0
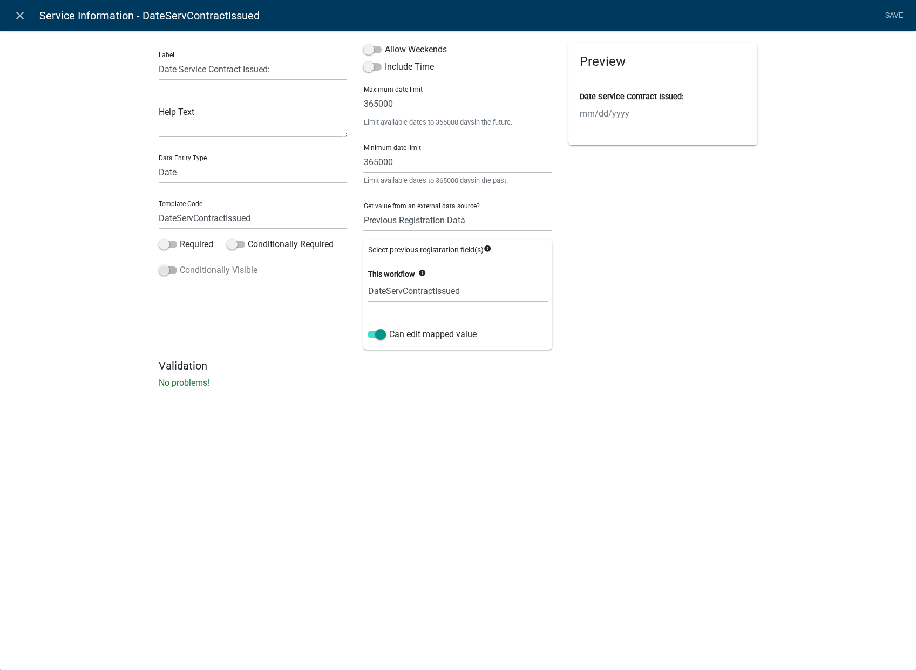
click at [165, 270] on span at bounding box center [168, 271] width 18 height 8
click at [180, 264] on input "Conditionally Visible" at bounding box center [180, 264] width 0 height 0
click at [172, 269] on span at bounding box center [168, 271] width 18 height 8
click at [180, 264] on input "Conditionally Visible" at bounding box center [180, 264] width 0 height 0
click at [373, 47] on span at bounding box center [372, 50] width 18 height 8
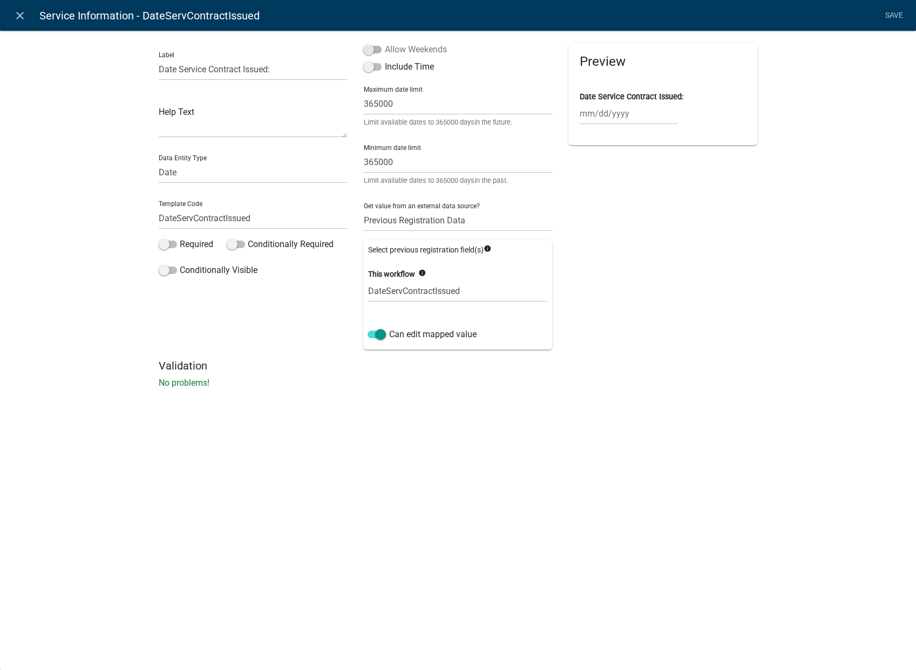
click at [384, 43] on input "Allow Weekends" at bounding box center [384, 43] width 0 height 0
click at [885, 14] on link "Save" at bounding box center [893, 15] width 27 height 21
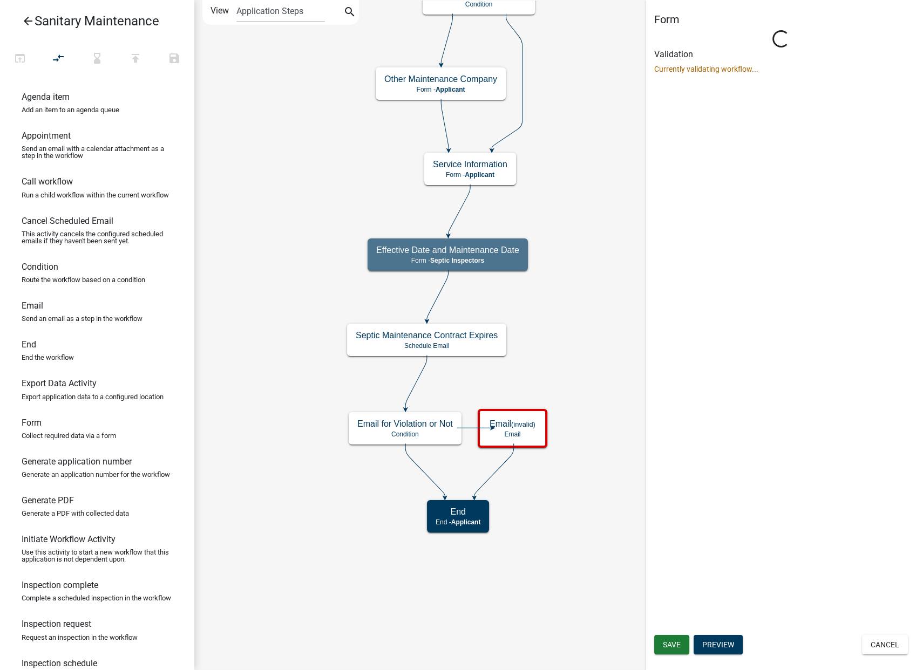
scroll to position [0, 0]
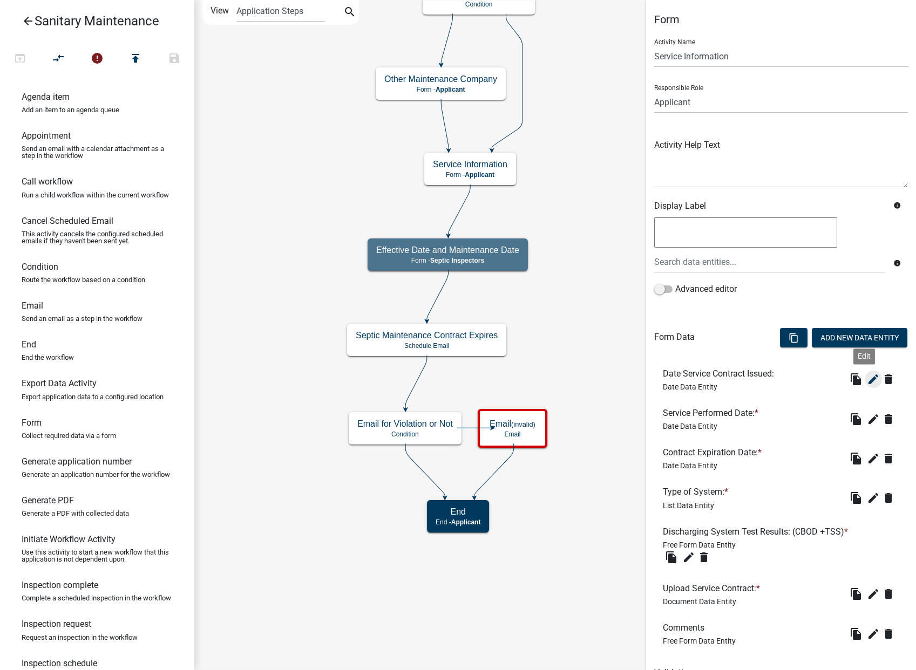
click at [868, 376] on icon "edit" at bounding box center [873, 379] width 13 height 13
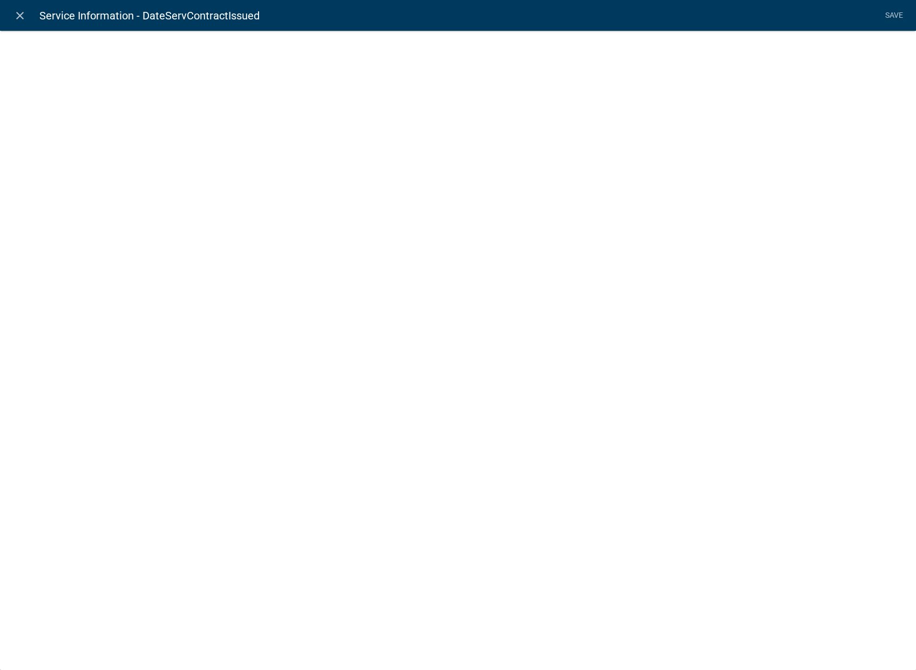
select select "date"
select select "2: Object"
select select "1: true"
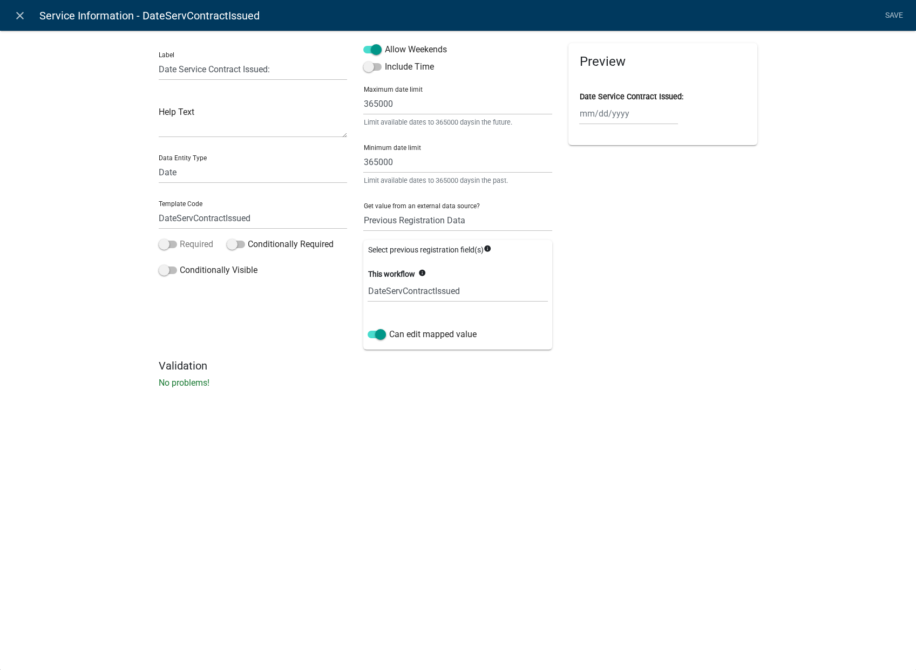
click at [167, 244] on span at bounding box center [168, 245] width 18 height 8
click at [180, 238] on input "Required" at bounding box center [180, 238] width 0 height 0
click at [895, 11] on link "Save" at bounding box center [893, 15] width 27 height 21
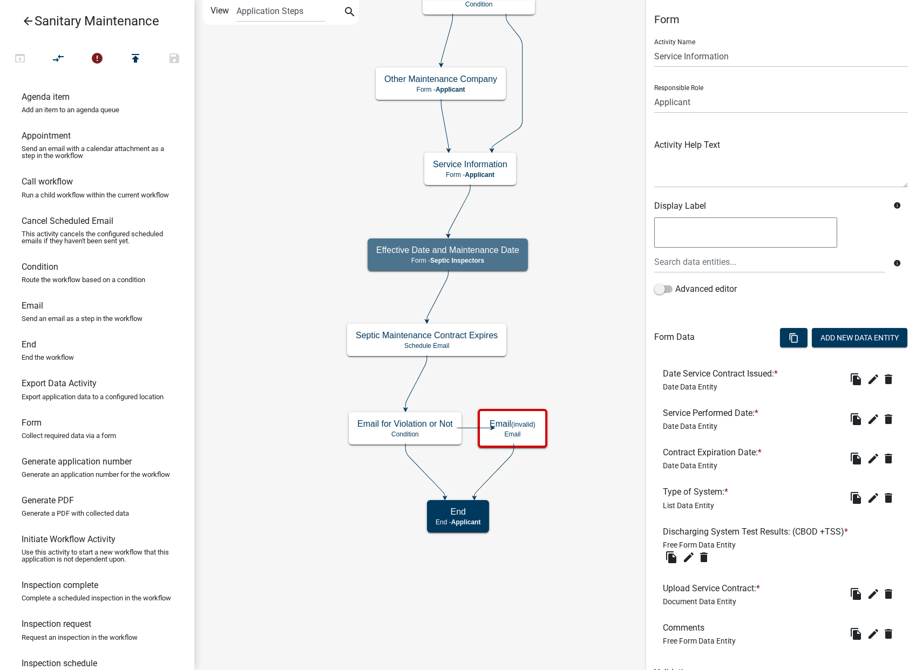
scroll to position [54, 0]
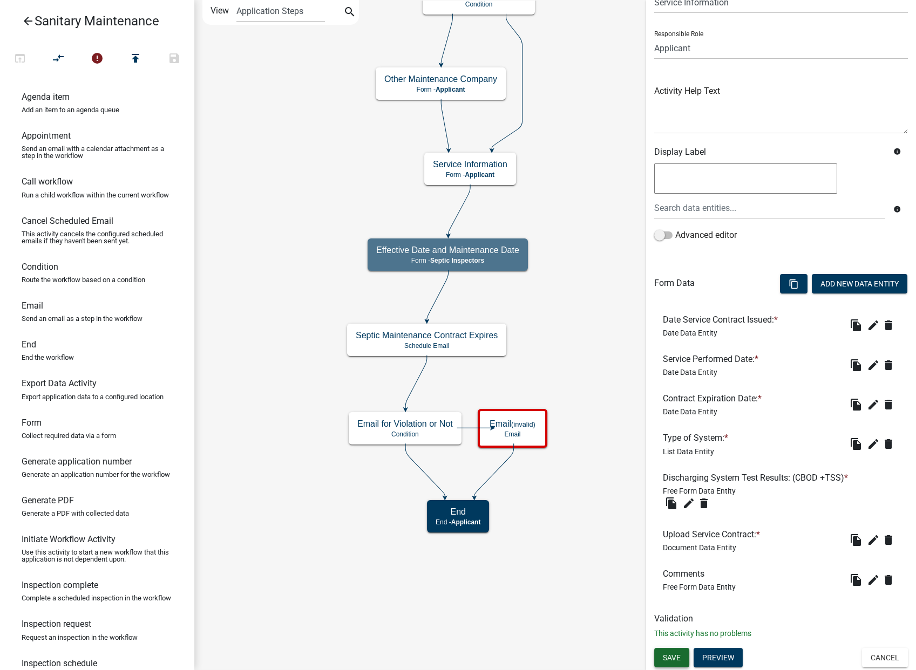
click at [677, 654] on span "Save" at bounding box center [672, 657] width 18 height 9
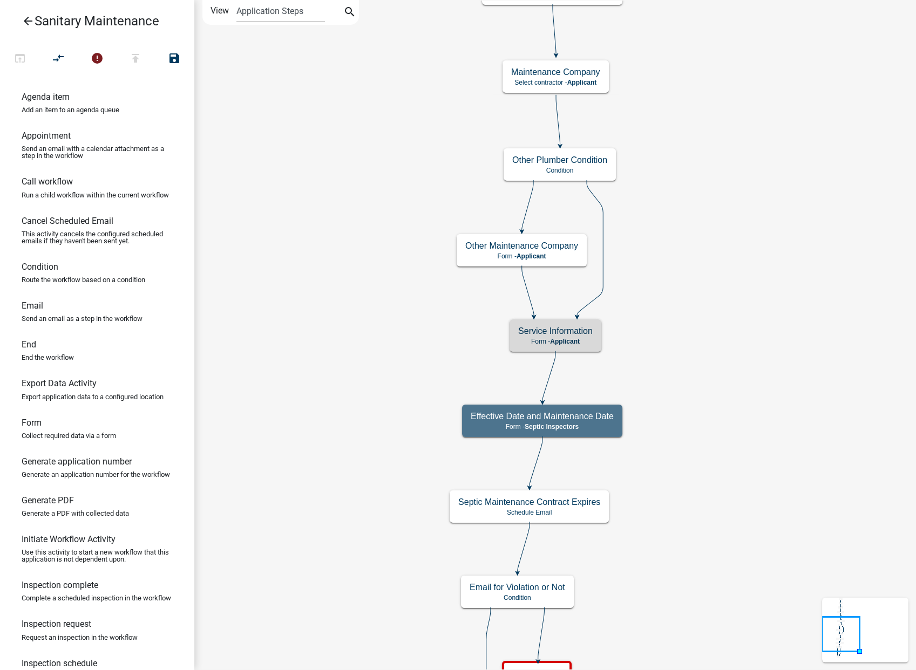
scroll to position [0, 0]
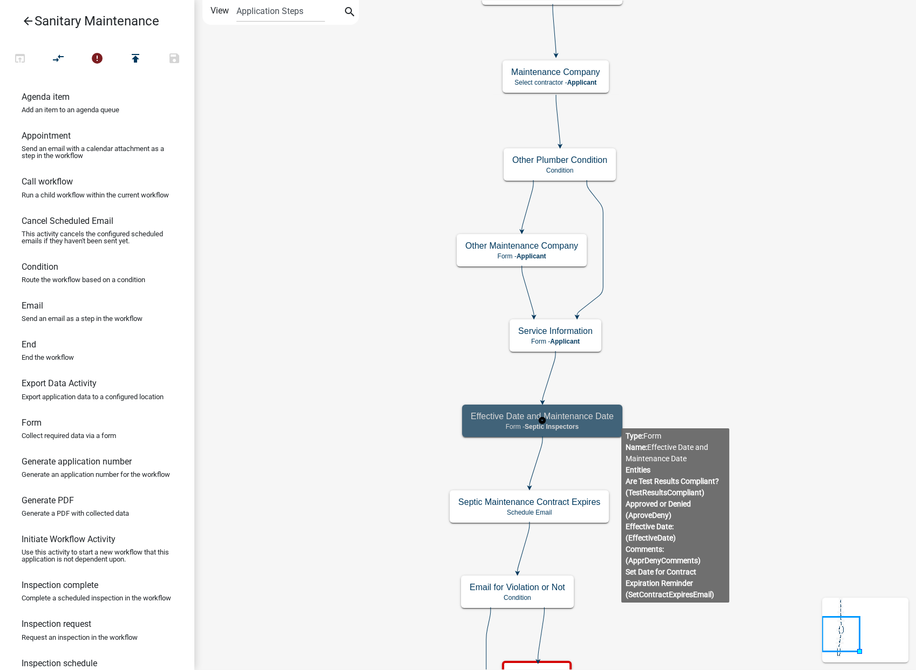
click at [600, 425] on p "Form - Septic Inspectors" at bounding box center [541, 427] width 143 height 8
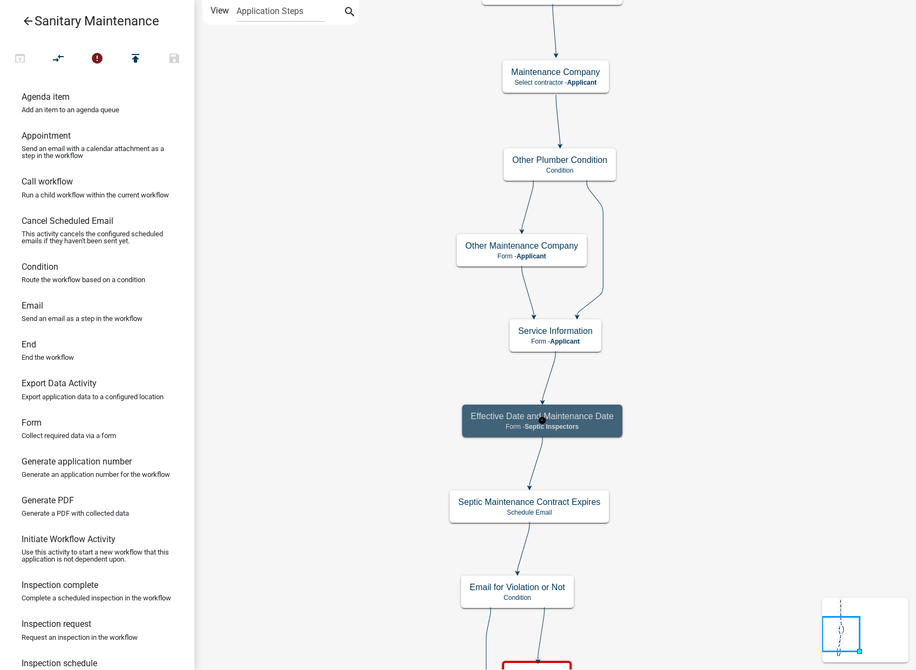
click at [600, 425] on p "Form - Septic Inspectors" at bounding box center [541, 427] width 143 height 8
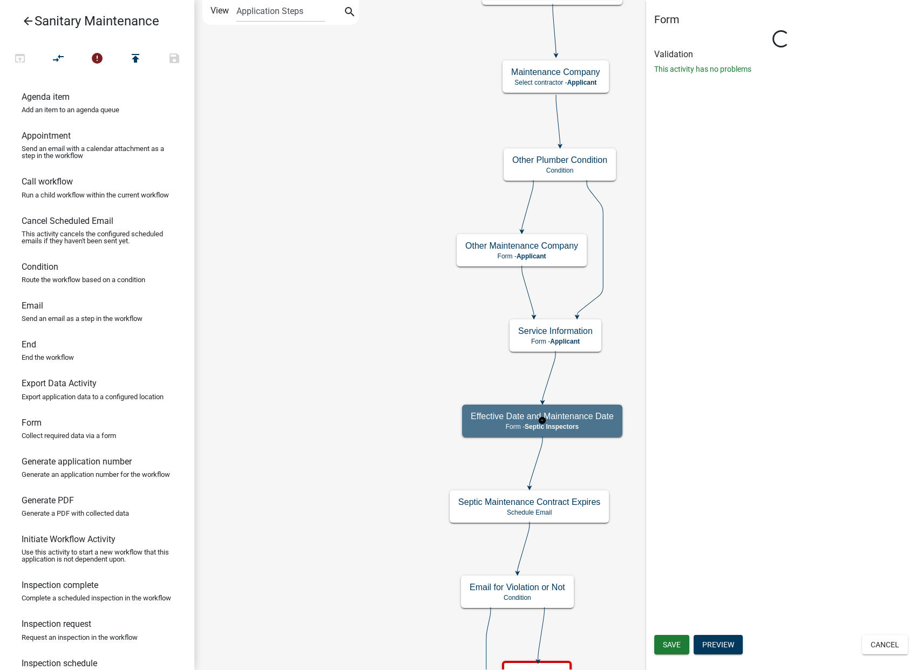
select select "6EB0E124-3044-413B-945F-531B1350306E"
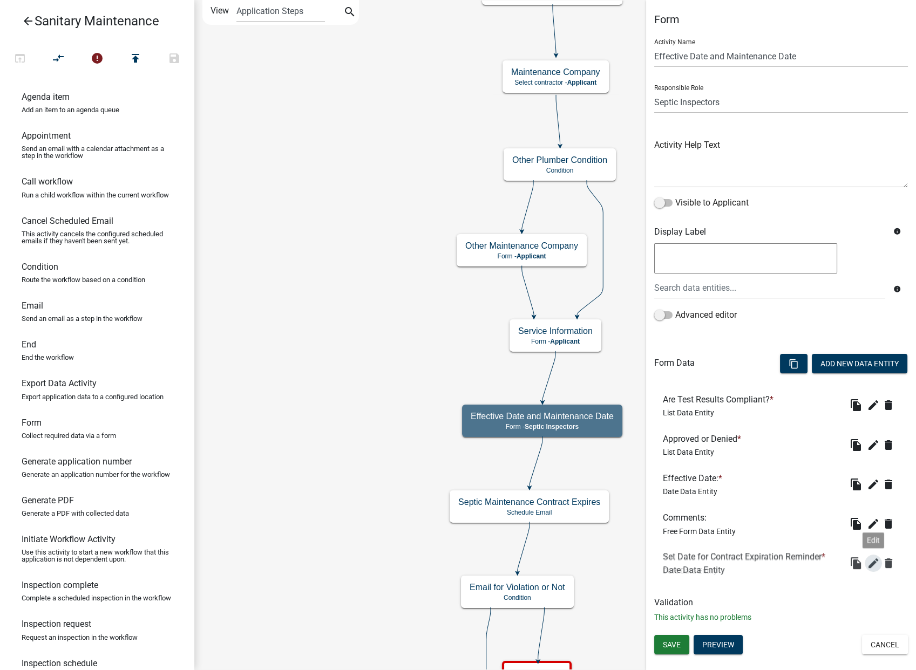
click at [870, 559] on icon "edit" at bounding box center [873, 563] width 13 height 13
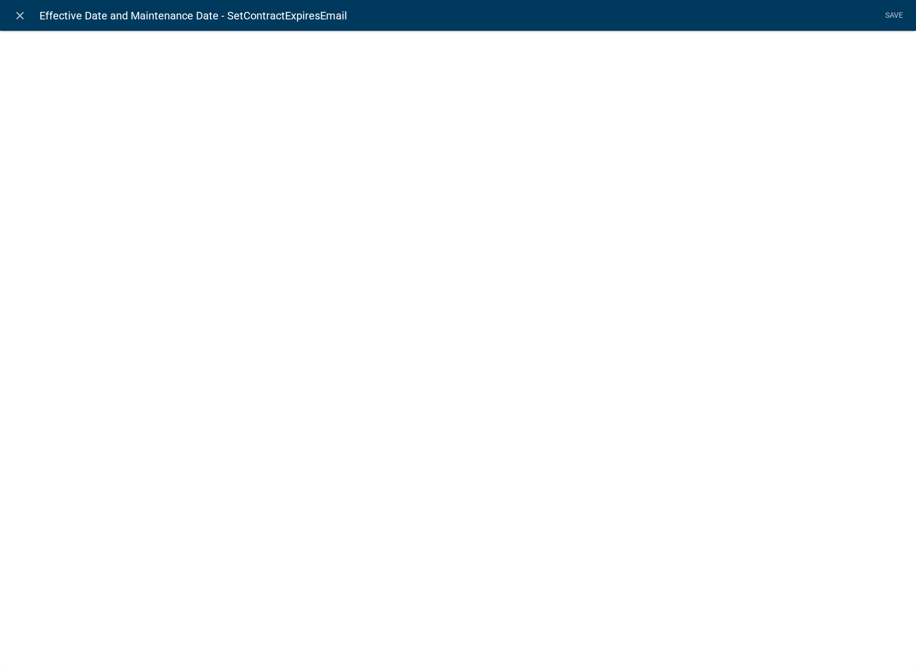
select select "date"
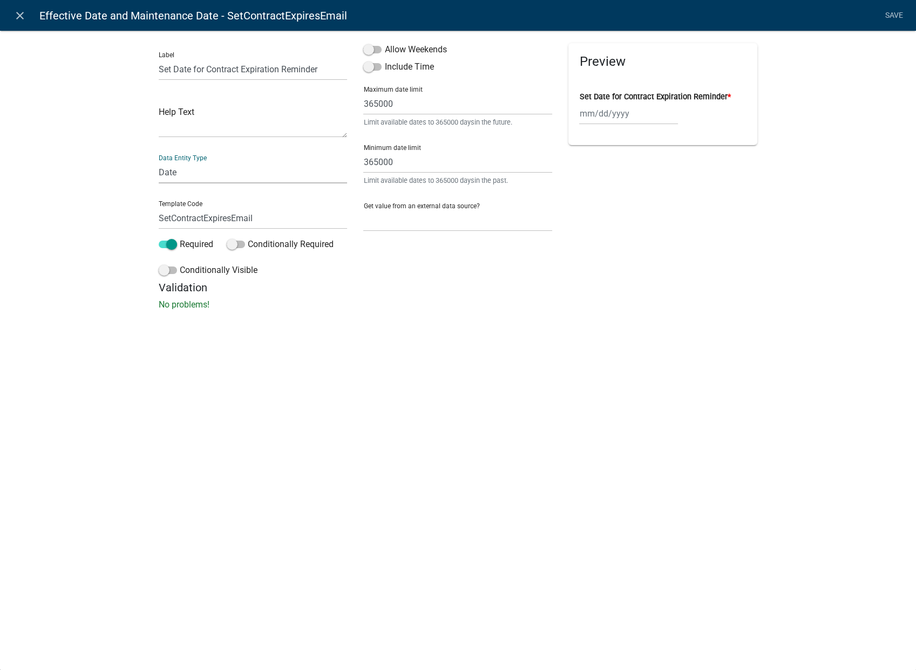
click at [186, 178] on select "Free Form Text Document Display Entity Value Fee Numeric Data Date Map Sketch D…" at bounding box center [253, 172] width 189 height 22
click at [752, 342] on div "close Effective Date and Maintenance Date - SetContractExpiresEmail Save Label …" at bounding box center [458, 335] width 916 height 670
click at [401, 101] on input "365000" at bounding box center [457, 104] width 189 height 22
click at [436, 162] on input "365000" at bounding box center [457, 162] width 189 height 22
click at [433, 217] on select "None Parcel search Previous Registration Data Applicant Data" at bounding box center [457, 220] width 189 height 22
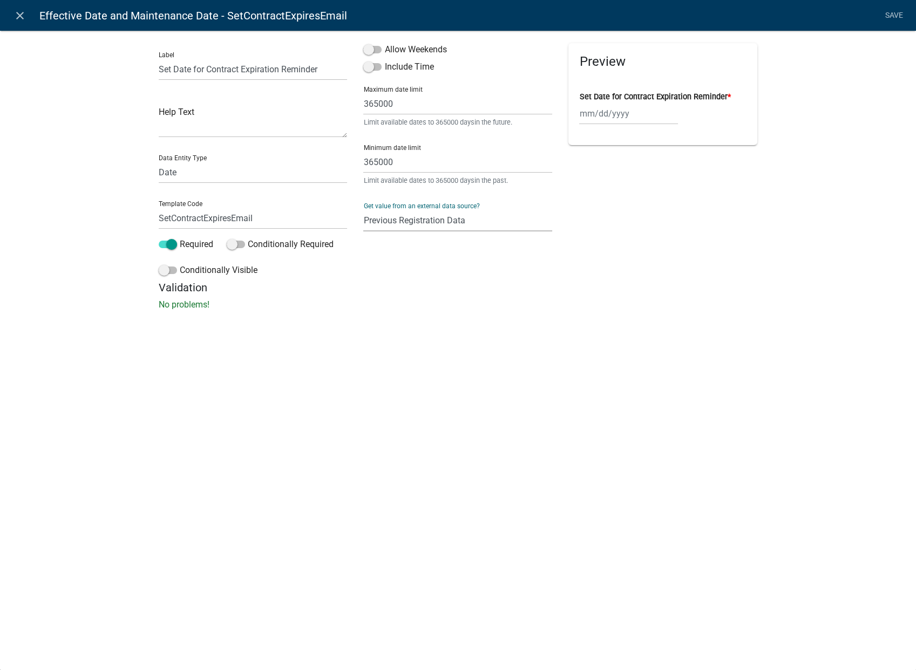
click at [363, 209] on select "None Parcel search Previous Registration Data Applicant Data" at bounding box center [457, 220] width 189 height 22
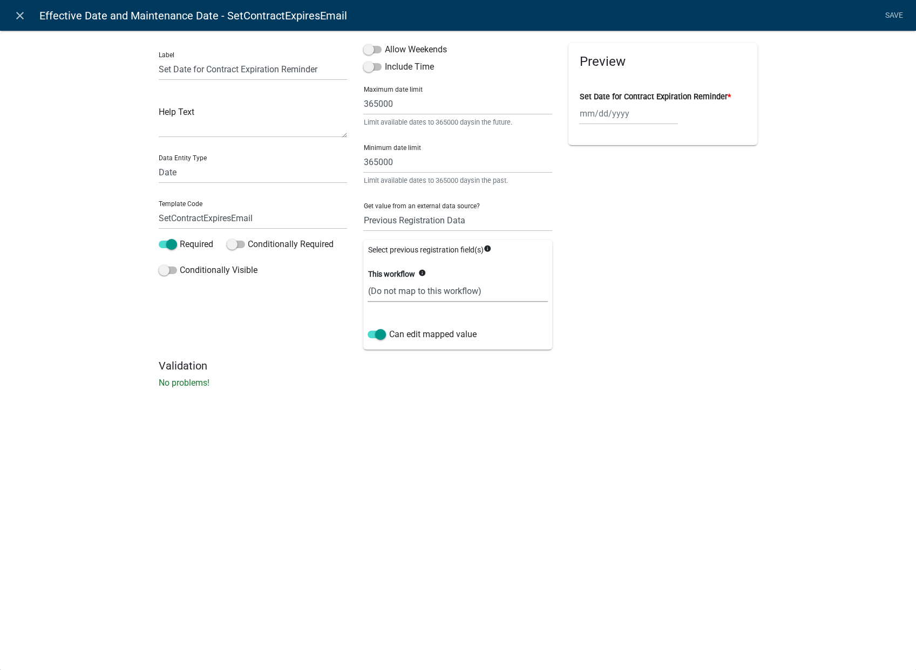
click at [469, 290] on select "(Do not map to this workflow) SetContractExpiresEmail" at bounding box center [457, 291] width 180 height 22
click at [472, 290] on select "(Do not map to this workflow) SetContractExpiresEmail" at bounding box center [457, 291] width 180 height 22
click at [456, 220] on select "None Parcel search Previous Registration Data Applicant Data" at bounding box center [457, 220] width 189 height 22
select select "3: Object"
click at [363, 209] on select "None Parcel search Previous Registration Data Applicant Data" at bounding box center [457, 220] width 189 height 22
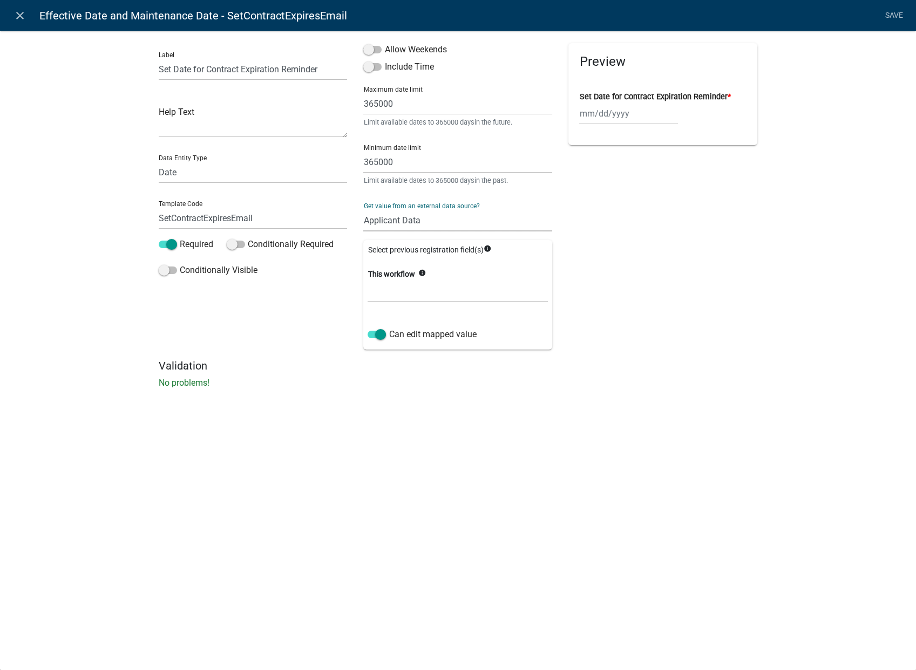
select select
click at [418, 273] on select "Full Name Username Email Address Street Address Street Address 2 City State Zip…" at bounding box center [457, 267] width 180 height 22
click at [415, 224] on select "None Parcel search Previous Registration Data Applicant Data" at bounding box center [457, 220] width 189 height 22
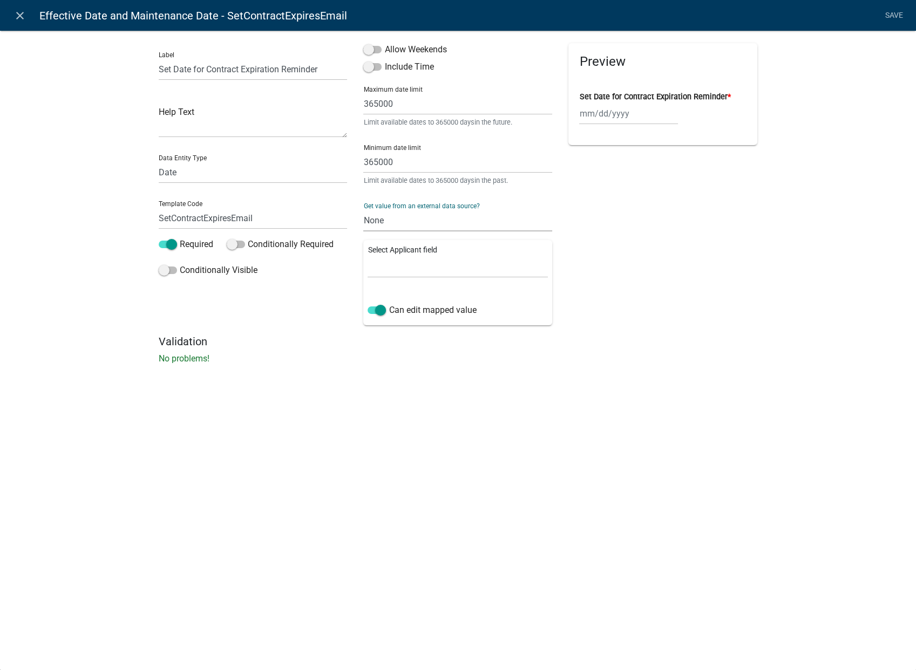
click at [363, 209] on select "None Parcel search Previous Registration Data Applicant Data" at bounding box center [457, 220] width 189 height 22
click at [404, 221] on select "None Parcel search Previous Registration Data Applicant Data" at bounding box center [457, 220] width 189 height 22
click at [394, 219] on select "None Parcel search Previous Registration Data Applicant Data" at bounding box center [457, 220] width 189 height 22
select select "1: Object"
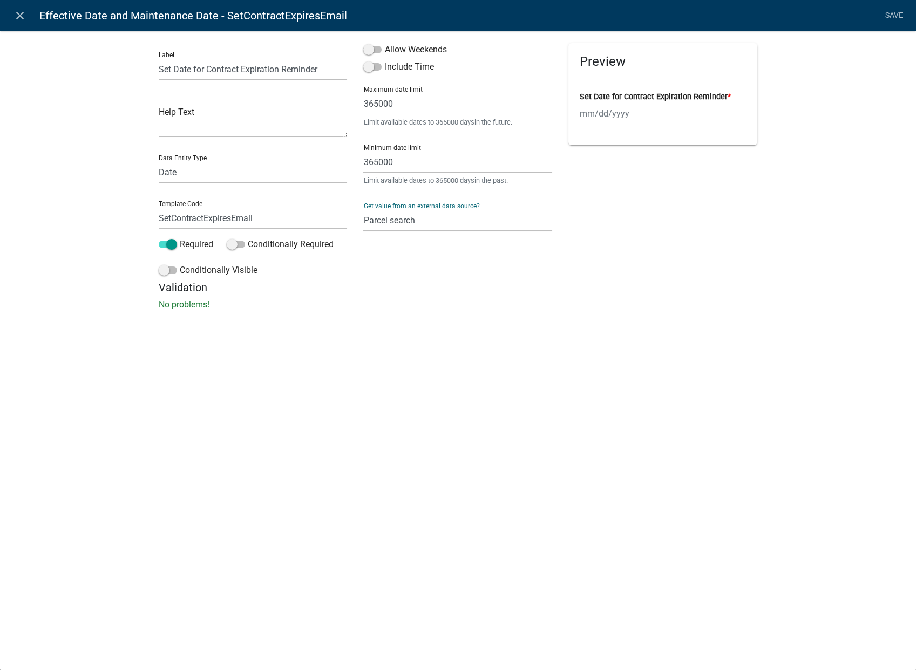
click at [363, 209] on select "None Parcel search Previous Registration Data Applicant Data" at bounding box center [457, 220] width 189 height 22
select select
click at [419, 272] on select "Parcel ID Owner Name Owner City Owner State Owner Zip Owner Address 1 Owner Add…" at bounding box center [457, 267] width 180 height 22
click at [410, 222] on select "None Parcel search Previous Registration Data Applicant Data" at bounding box center [457, 220] width 189 height 22
select select "2: Object"
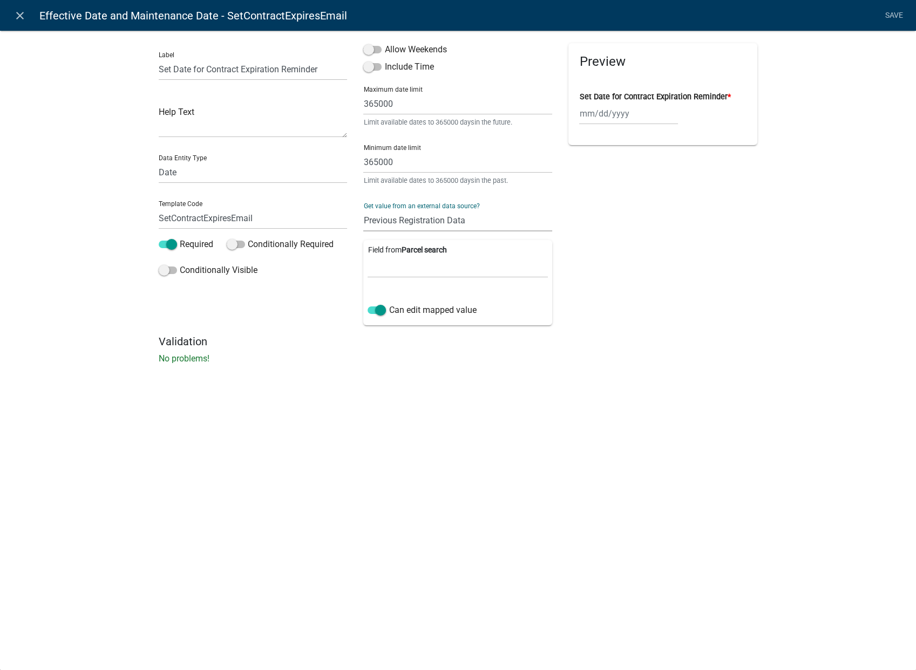
click at [363, 209] on select "None Parcel search Previous Registration Data Applicant Data" at bounding box center [457, 220] width 189 height 22
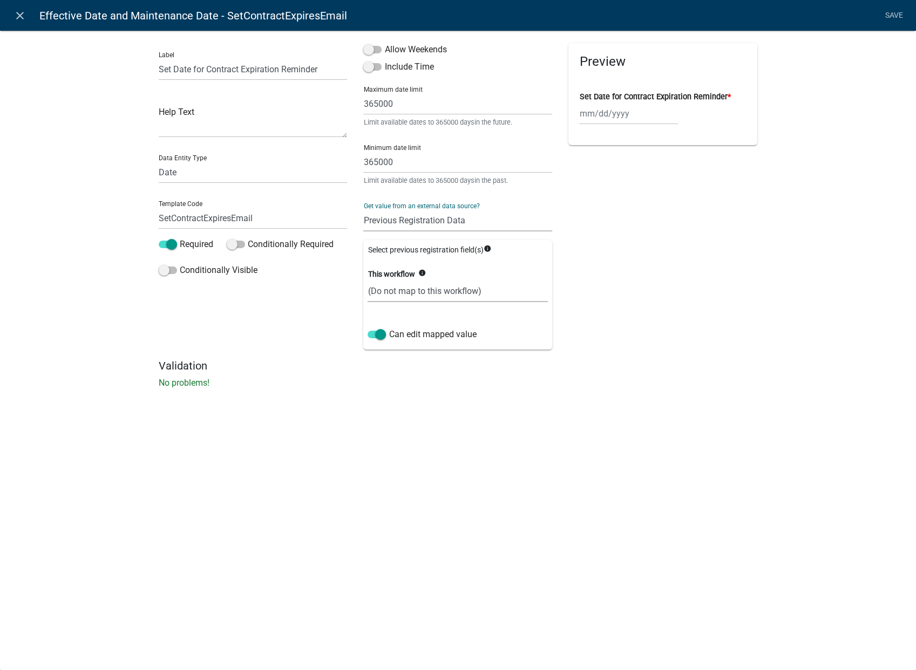
click at [432, 294] on select "(Do not map to this workflow) SetContractExpiresEmail" at bounding box center [457, 291] width 180 height 22
select select "1: true"
click at [367, 280] on select "(Do not map to this workflow) SetContractExpiresEmail" at bounding box center [457, 291] width 180 height 22
click at [437, 295] on select "(Do not map to this workflow) SetContractExpiresEmail" at bounding box center [457, 291] width 180 height 22
click at [407, 225] on select "None Parcel search Previous Registration Data Applicant Data" at bounding box center [457, 220] width 189 height 22
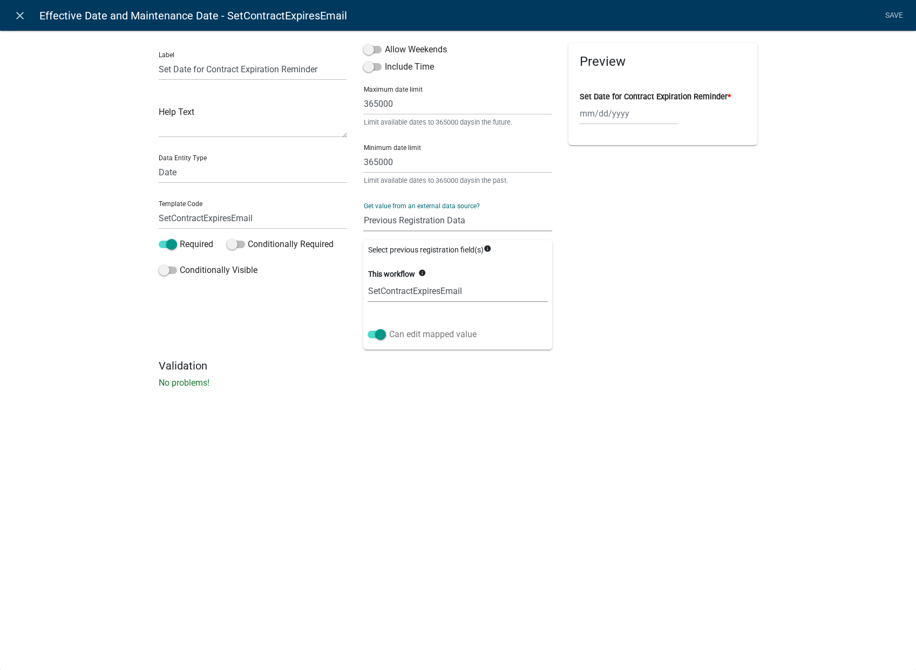
click at [374, 333] on span at bounding box center [376, 335] width 18 height 8
click at [388, 328] on input "Can edit mapped value" at bounding box center [388, 328] width 0 height 0
click at [443, 222] on select "None Parcel search Previous Registration Data Applicant Data" at bounding box center [457, 220] width 189 height 22
click at [363, 209] on select "None Parcel search Previous Registration Data Applicant Data" at bounding box center [457, 220] width 189 height 22
click at [410, 290] on select "(Do not map to this workflow) SetContractExpiresEmail" at bounding box center [457, 291] width 180 height 22
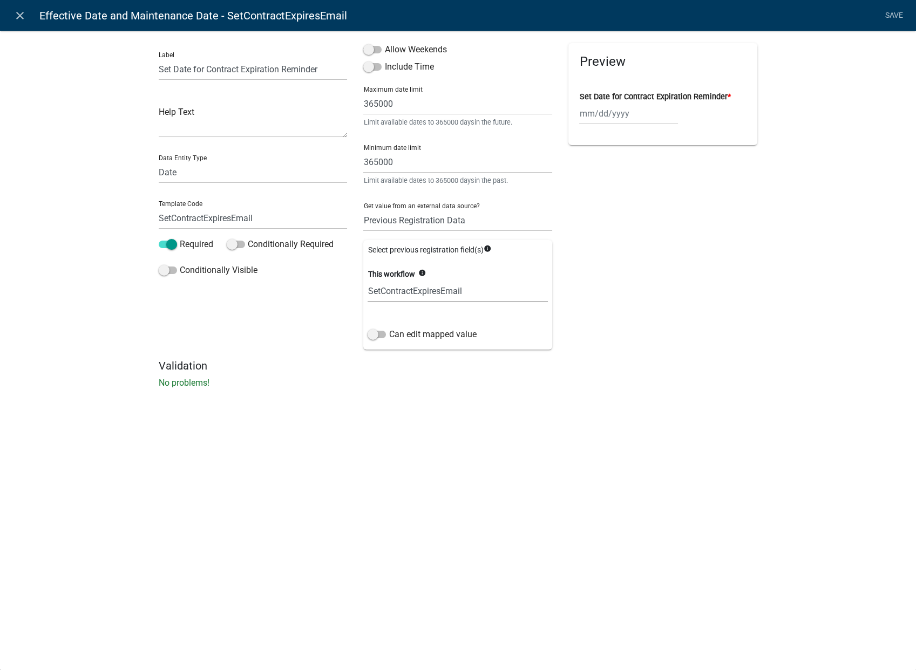
click at [410, 290] on select "(Do not map to this workflow) SetContractExpiresEmail" at bounding box center [457, 291] width 180 height 22
click at [418, 226] on select "None Parcel search Previous Registration Data Applicant Data" at bounding box center [457, 220] width 189 height 22
click at [439, 204] on div "Get value from an external data source? None Parcel search Previous Registratio…" at bounding box center [457, 212] width 189 height 37
click at [414, 284] on select "(Do not map to this workflow) SetContractExpiresEmail" at bounding box center [457, 291] width 180 height 22
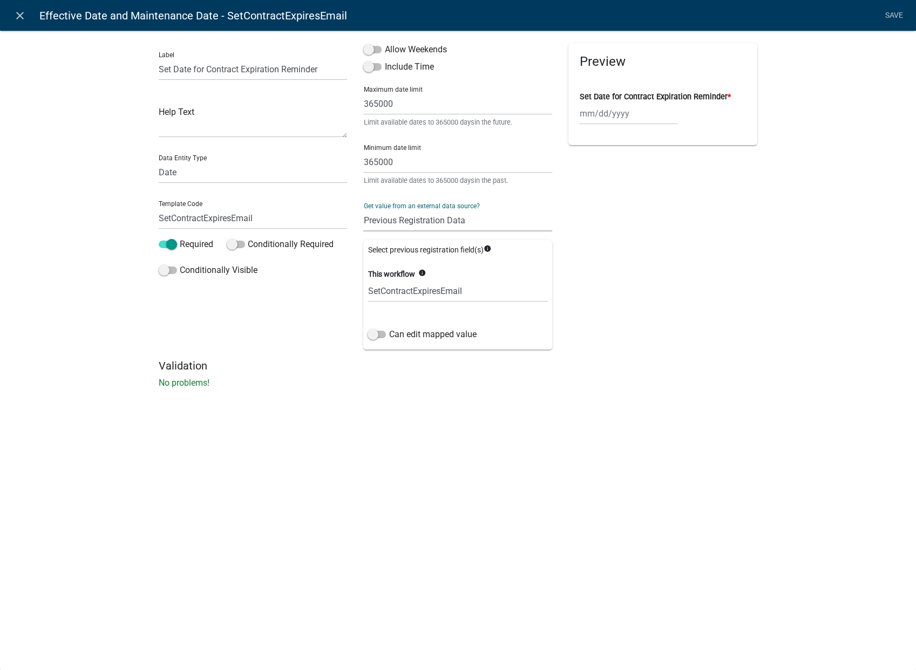
click at [433, 226] on select "None Parcel search Previous Registration Data Applicant Data" at bounding box center [457, 220] width 189 height 22
click at [603, 203] on div "Preview Set Date for Contract Expiration Reminder *" at bounding box center [662, 201] width 205 height 316
click at [456, 222] on select "None Parcel search Previous Registration Data Applicant Data" at bounding box center [457, 220] width 189 height 22
select select "0: null"
click at [363, 209] on select "None Parcel search Previous Registration Data Applicant Data" at bounding box center [457, 220] width 189 height 22
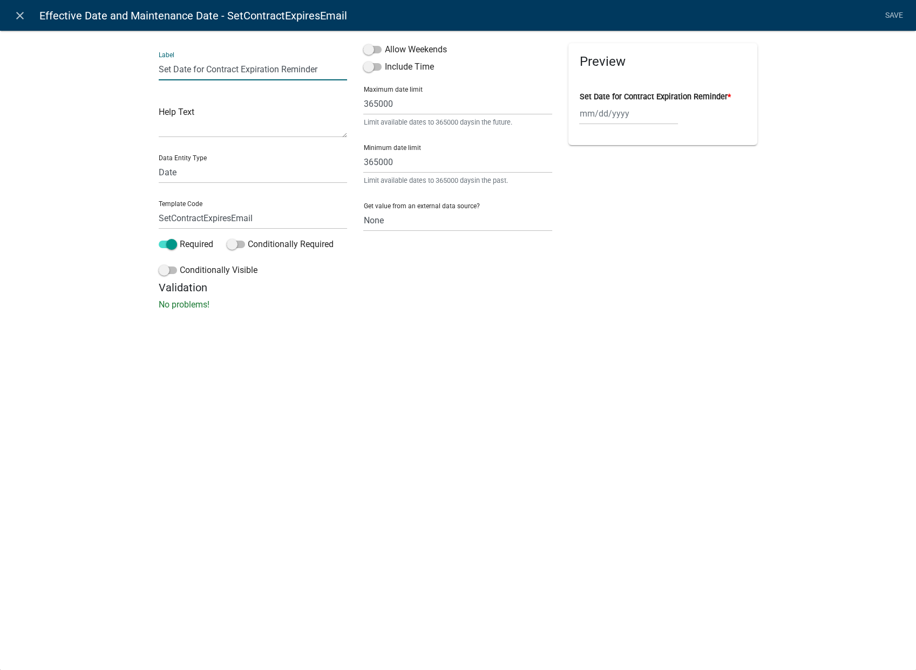
click at [317, 68] on input "Set Date for Contract Expiration Reminder" at bounding box center [253, 69] width 189 height 22
type input "Set Date for Contract Expiration Reminder:"
click at [898, 16] on link "Save" at bounding box center [893, 15] width 27 height 21
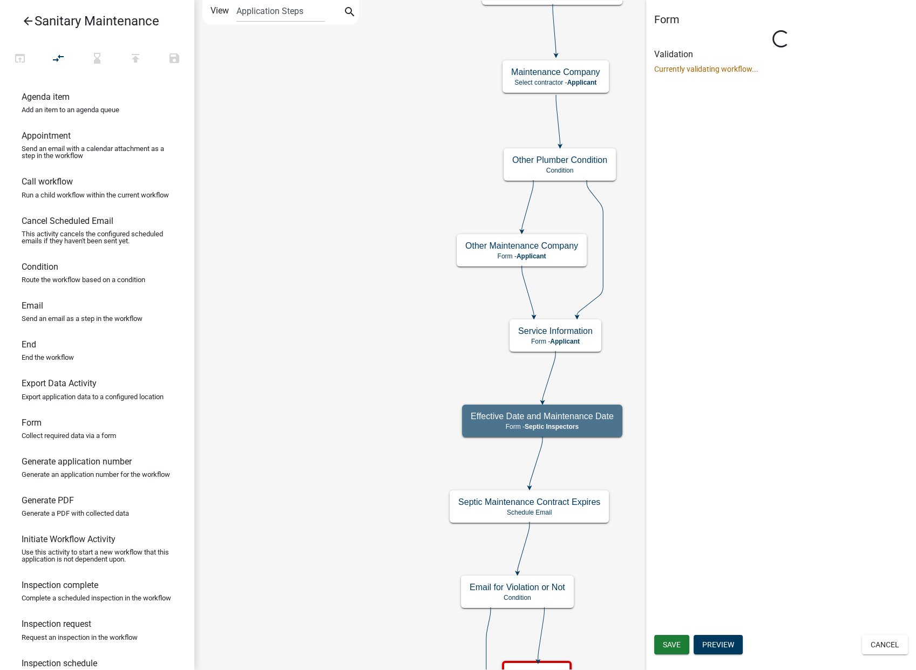
select select "6EB0E124-3044-413B-945F-531B1350306E"
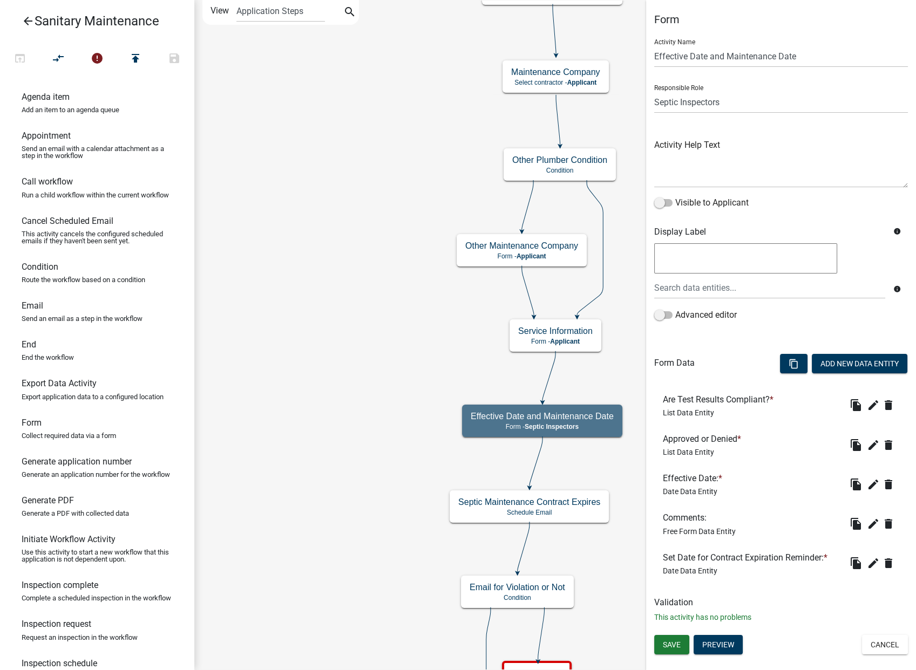
drag, startPoint x: 168, startPoint y: 380, endPoint x: 200, endPoint y: 419, distance: 50.6
click at [188, 419] on ul "Agenda item Add an item to an agenda queue Appointment Send an email with a cal…" at bounding box center [97, 374] width 194 height 591
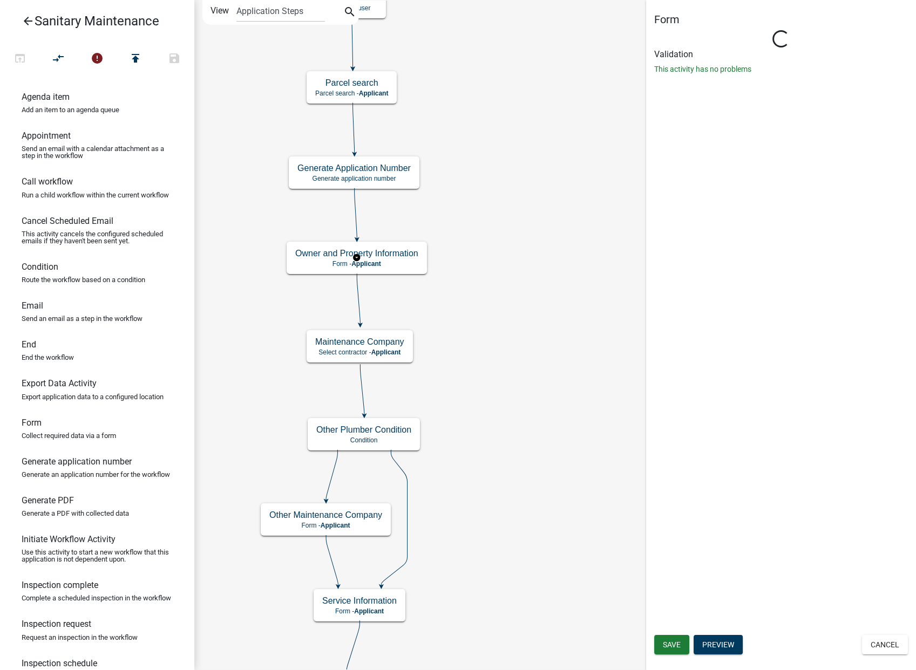
select select "6EB0E124-3044-413B-945F-531B1350306E"
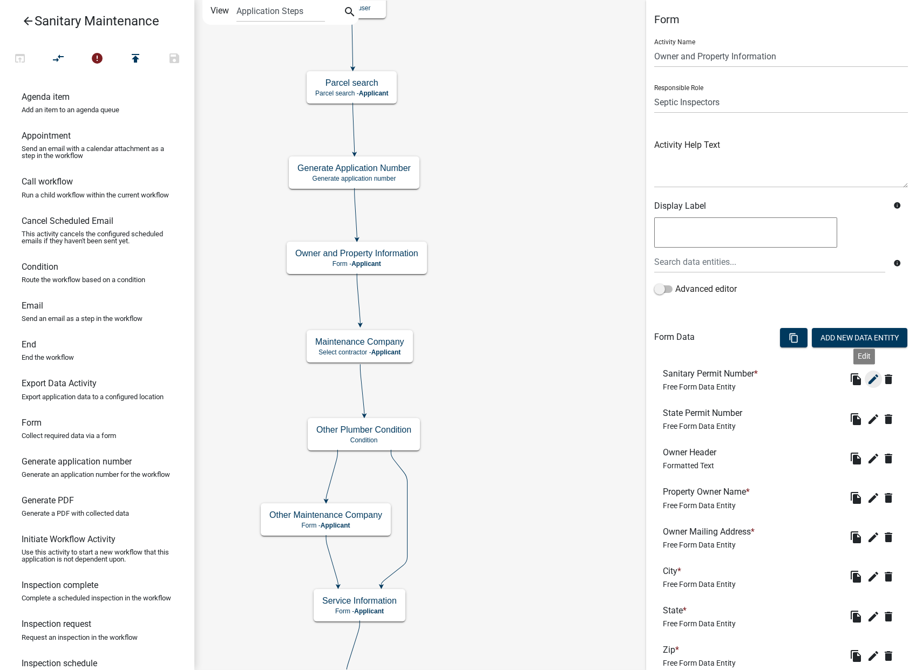
click at [867, 376] on icon "edit" at bounding box center [873, 379] width 13 height 13
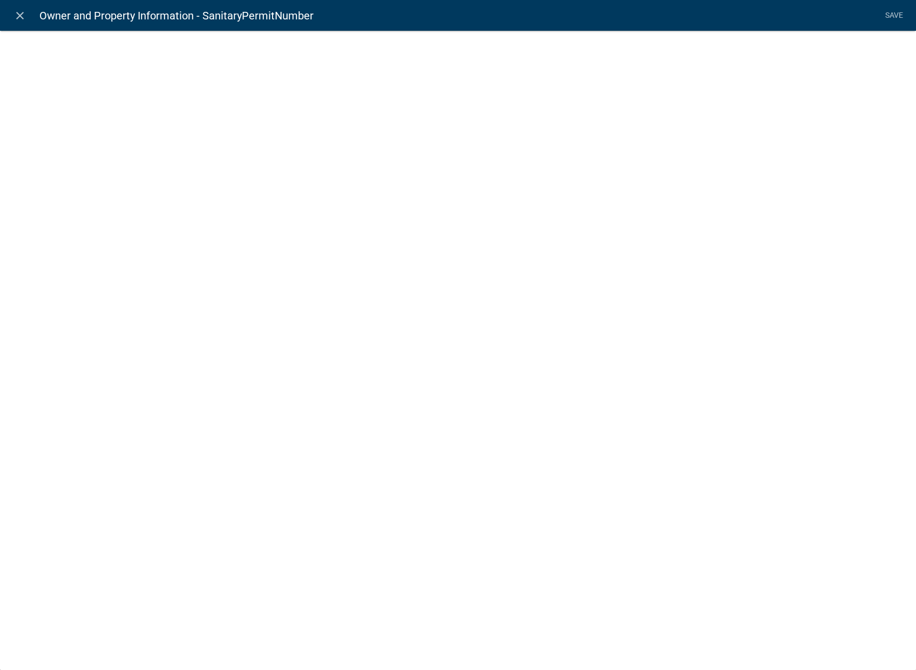
select select "2: Object"
select select "1: true"
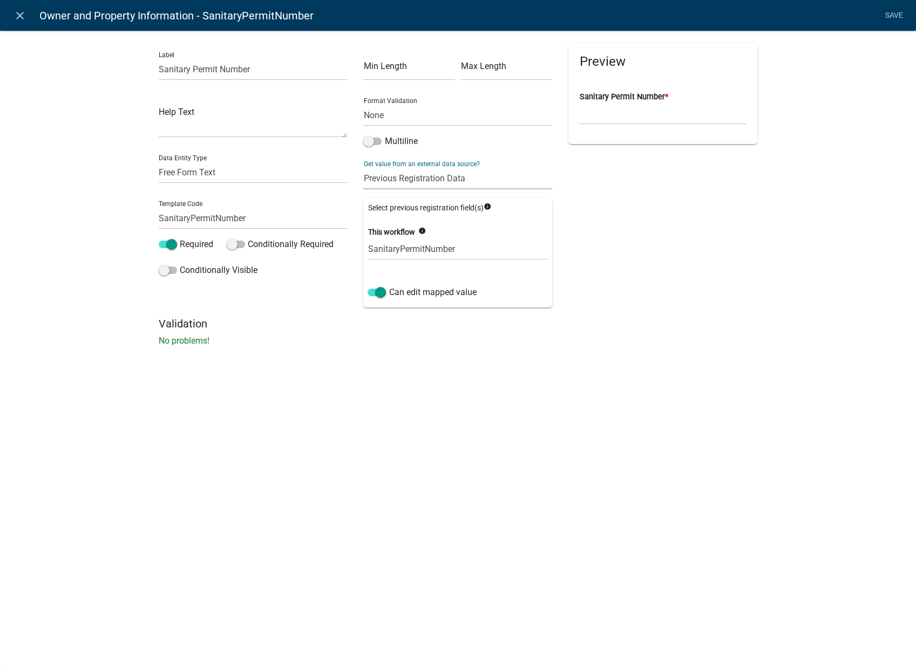
click at [490, 181] on select "None Parcel search Previous Registration Data Applicant Data" at bounding box center [457, 178] width 189 height 22
click at [489, 181] on select "None Parcel search Previous Registration Data Applicant Data" at bounding box center [457, 178] width 189 height 22
click at [15, 14] on icon "close" at bounding box center [19, 15] width 13 height 13
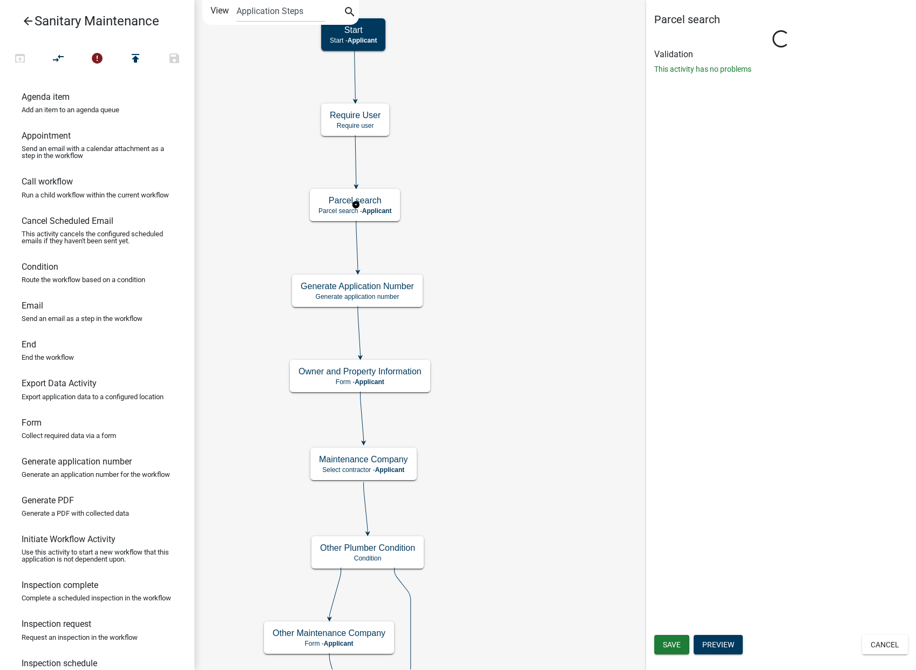
select select "6EB0E124-3044-413B-945F-531B1350306E"
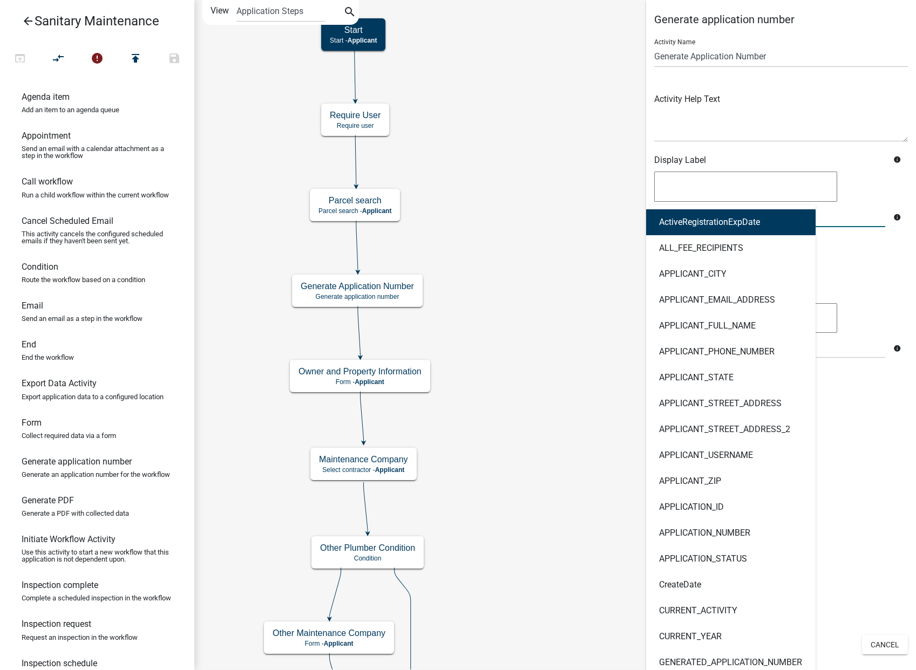
click at [708, 215] on div "ActiveRegistrationExpDate ALL_FEE_RECIPIENTS APPLICANT_CITY APPLICANT_EMAIL_ADD…" at bounding box center [769, 216] width 247 height 22
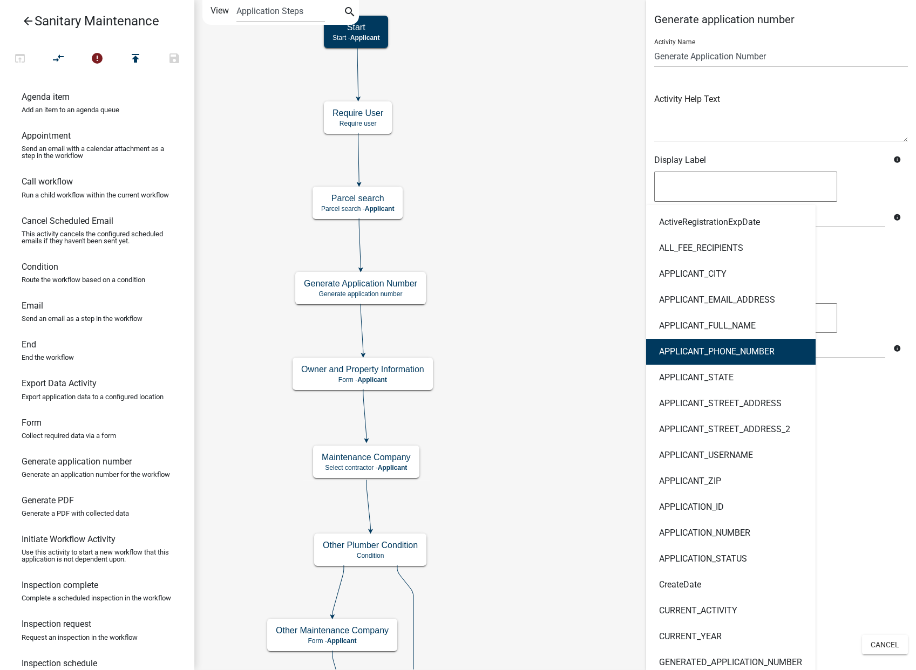
click at [512, 243] on icon "Start Start - Applicant Owner and Property Information Form - Applicant Parcel …" at bounding box center [555, 585] width 720 height 1169
click at [792, 108] on textarea at bounding box center [781, 116] width 254 height 51
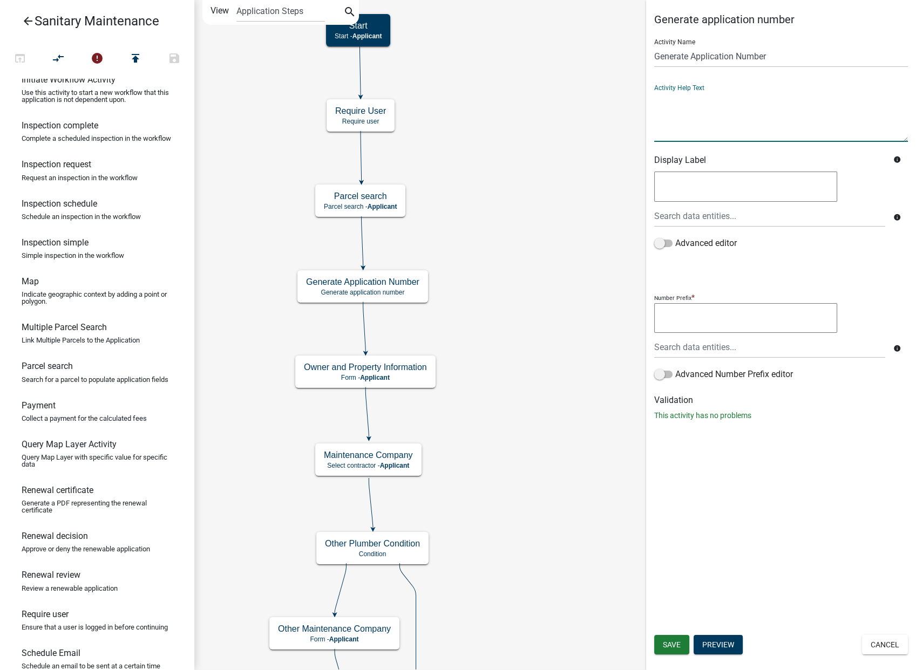
scroll to position [479, 0]
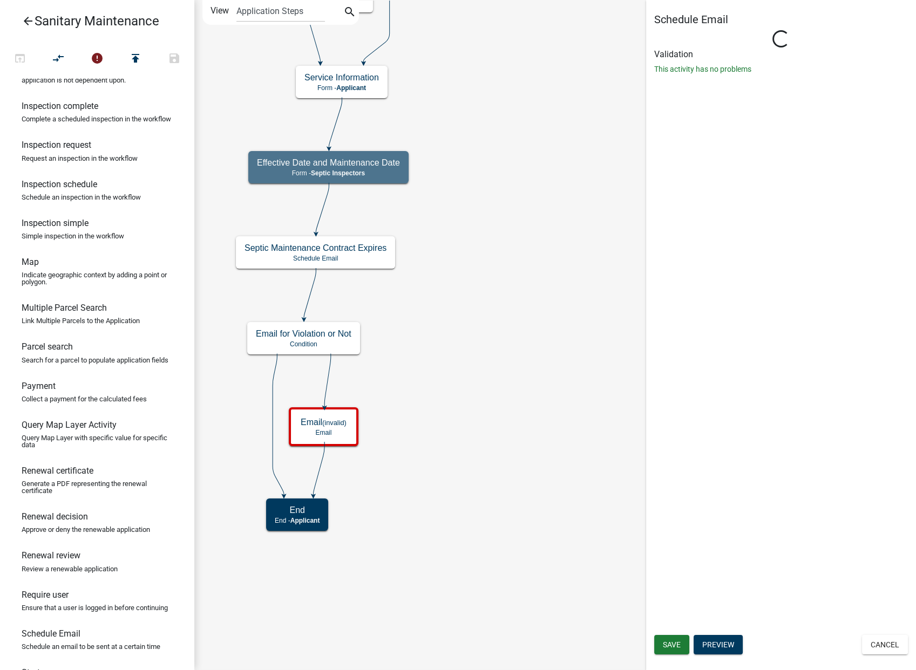
select select "9: 9:00 AM"
select select "6EB0E124-3044-413B-945F-531B1350306E"
select select "9: 9:00 AM"
